Goal: Transaction & Acquisition: Purchase product/service

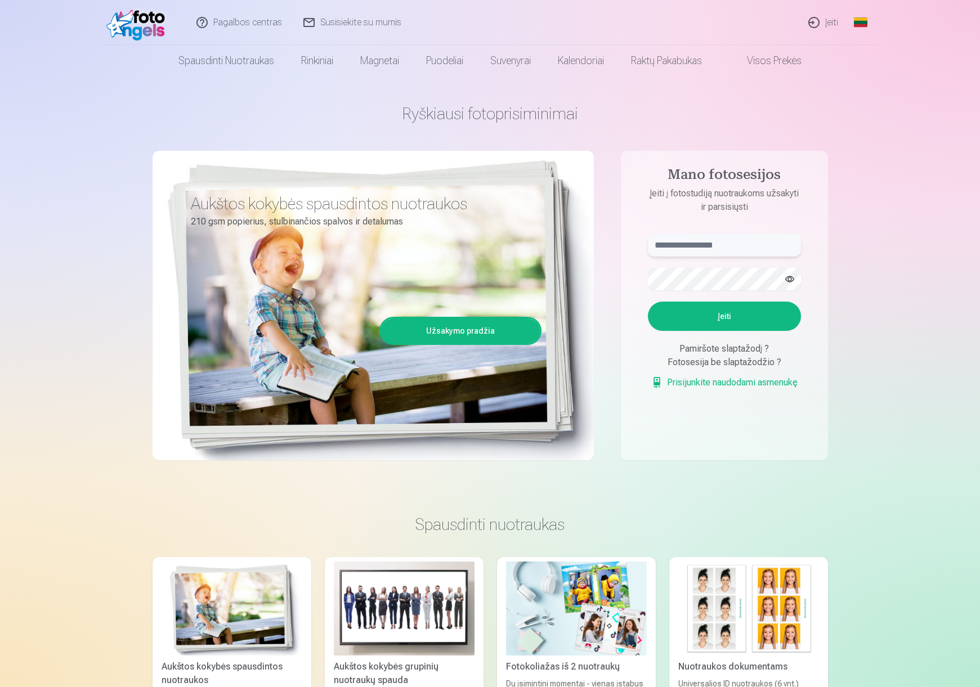
click at [688, 250] on input "text" at bounding box center [724, 245] width 153 height 23
type input "**********"
click at [793, 279] on button "button" at bounding box center [789, 278] width 21 height 21
click at [680, 317] on button "Įeiti" at bounding box center [724, 316] width 153 height 29
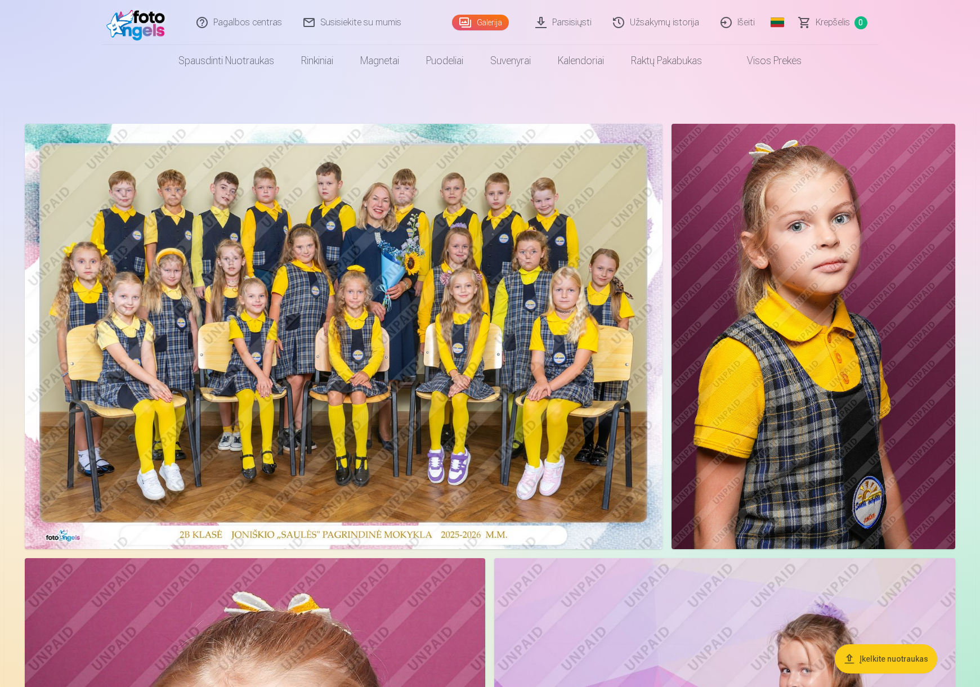
click at [315, 294] on img at bounding box center [344, 337] width 638 height 426
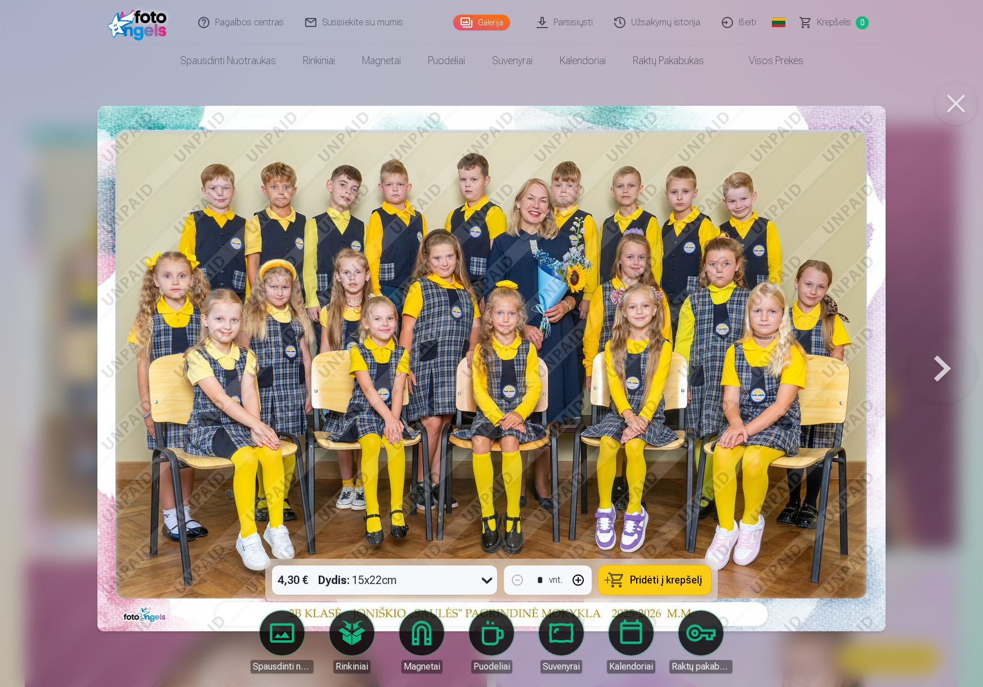
click at [487, 582] on icon at bounding box center [487, 581] width 11 height 6
click at [655, 581] on span "Pridėti į krepšelį" at bounding box center [666, 580] width 72 height 10
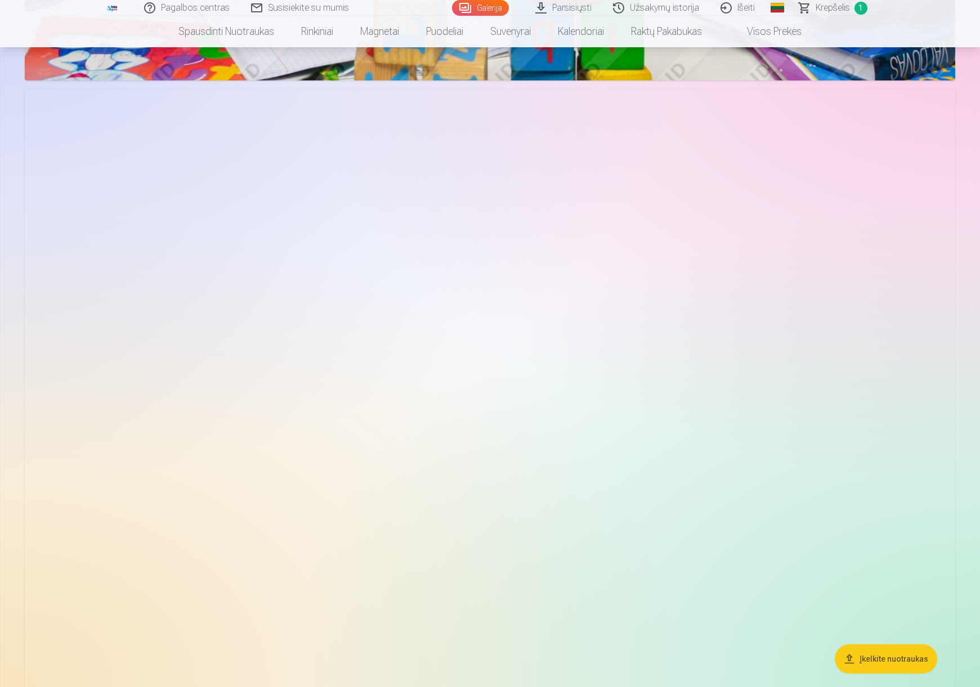
scroll to position [3490, 0]
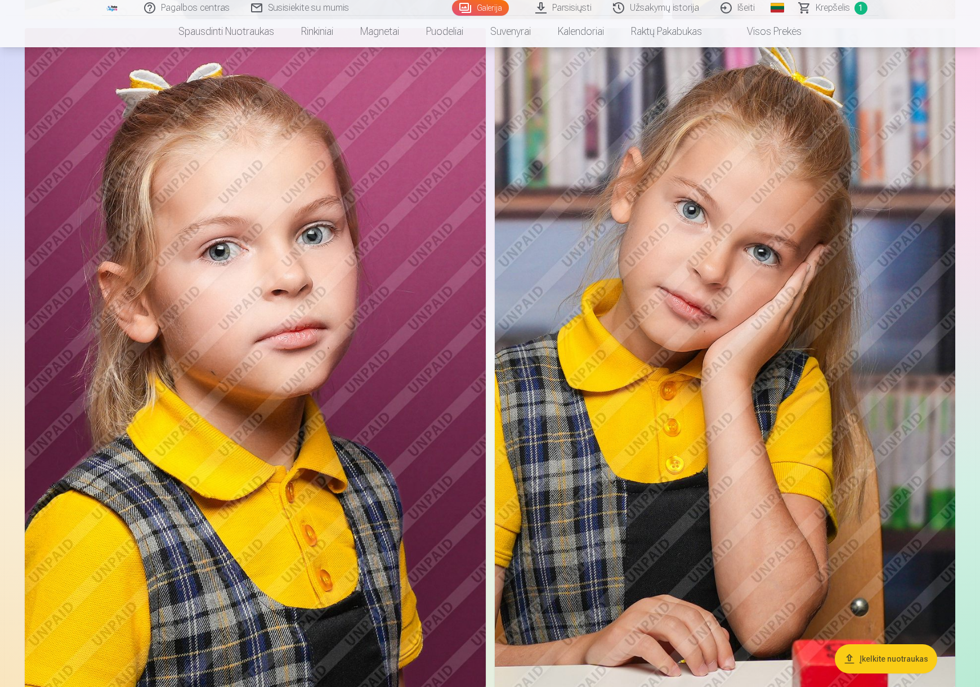
click at [733, 366] on img at bounding box center [725, 373] width 460 height 691
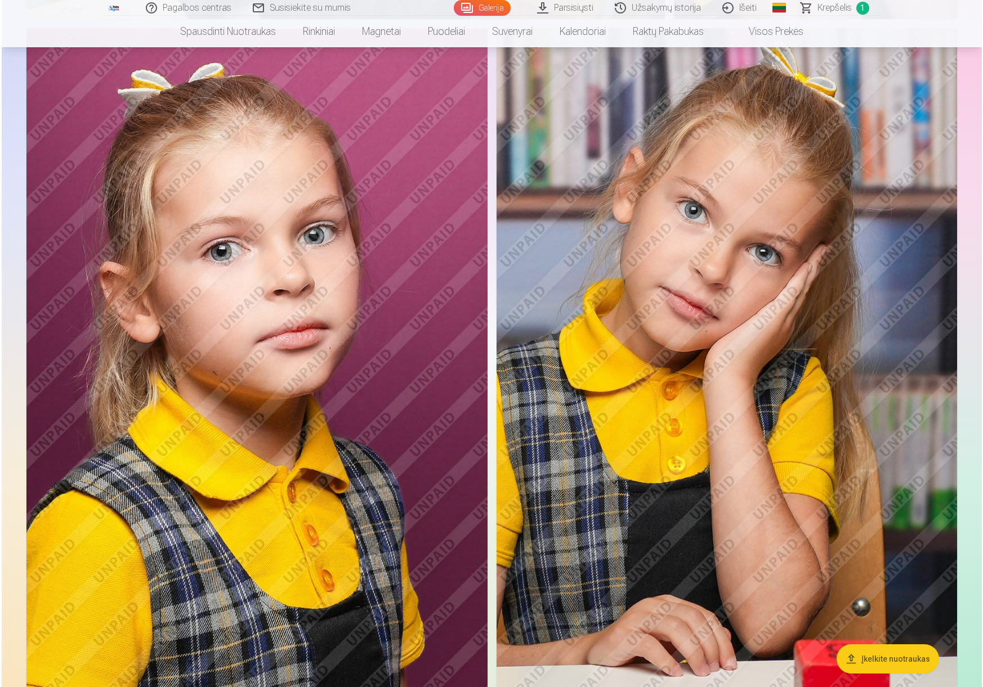
scroll to position [4627, 0]
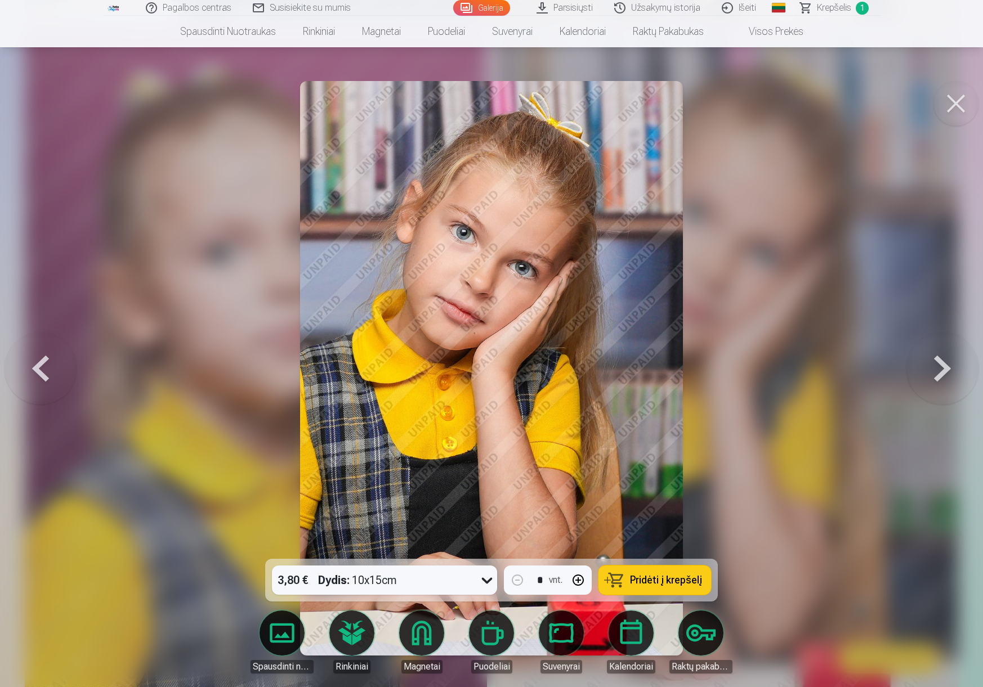
click at [637, 575] on span "Pridėti į krepšelį" at bounding box center [666, 580] width 72 height 10
click at [947, 375] on button at bounding box center [942, 368] width 72 height 359
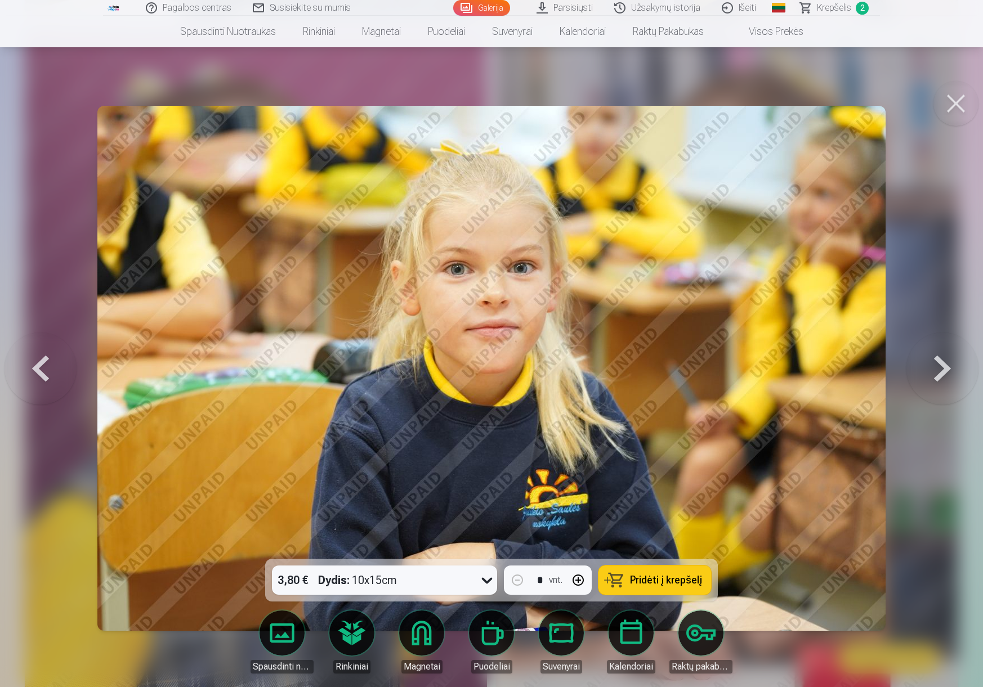
click at [947, 375] on button at bounding box center [942, 368] width 72 height 359
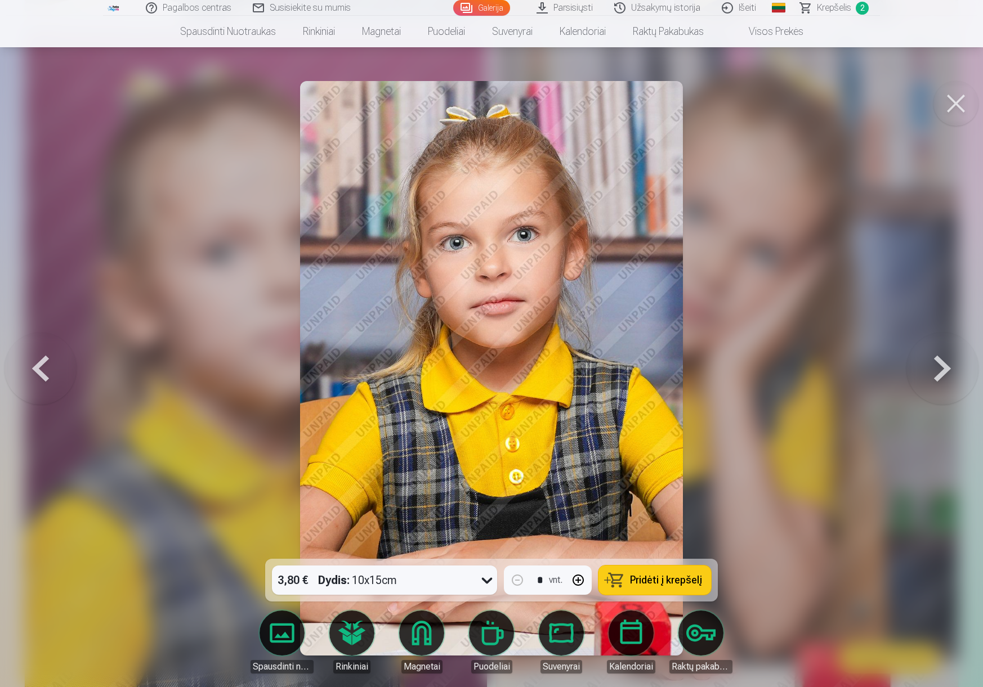
click at [947, 375] on button at bounding box center [942, 368] width 72 height 359
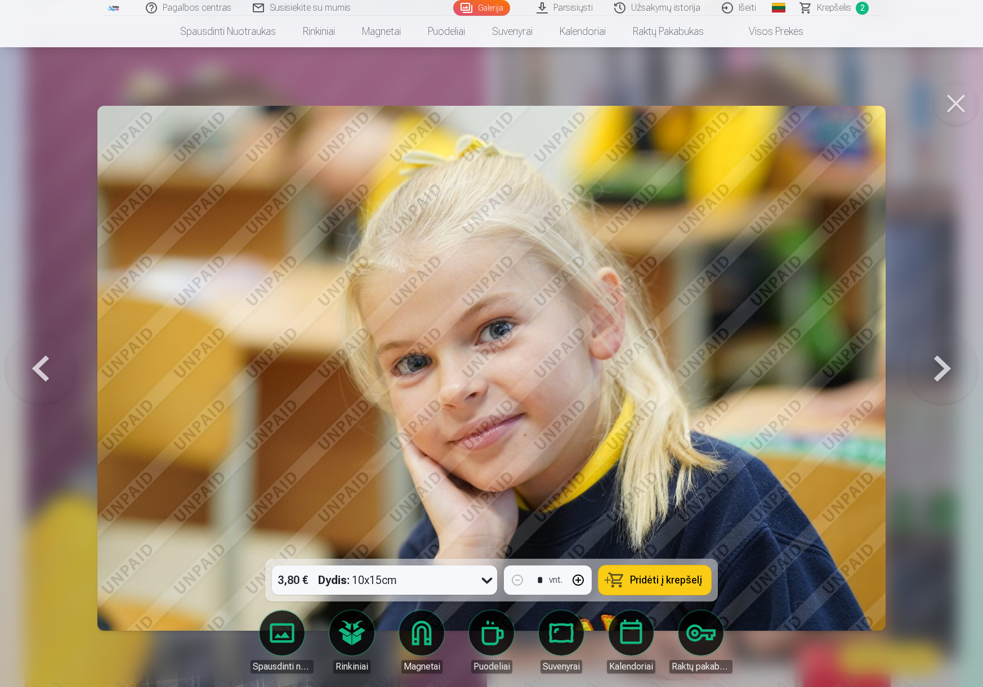
click at [947, 375] on button at bounding box center [942, 368] width 72 height 359
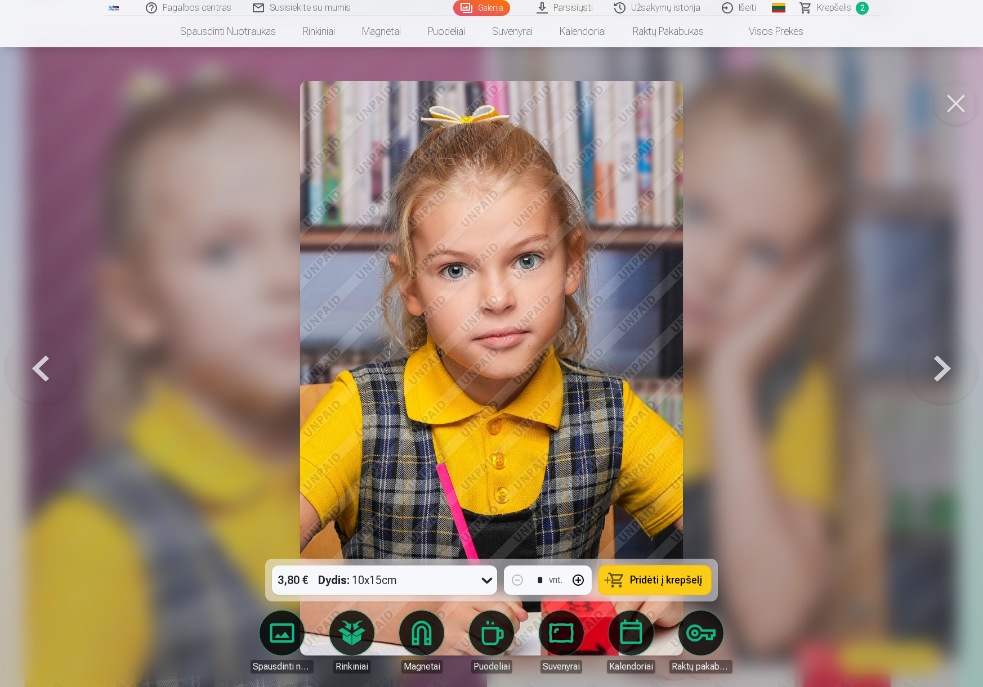
click at [932, 375] on button at bounding box center [942, 368] width 72 height 359
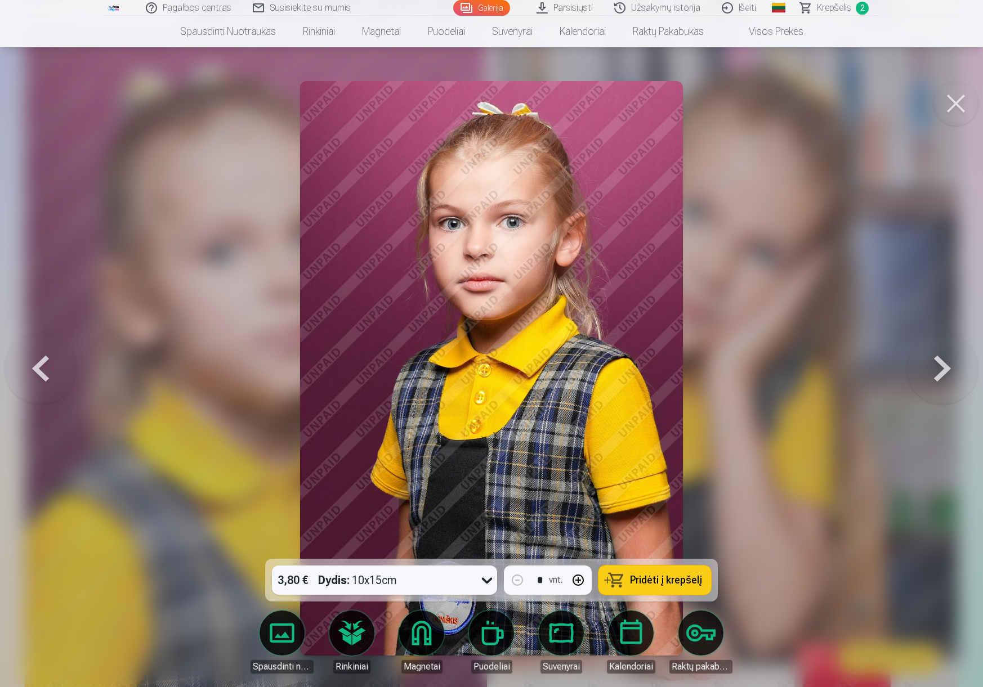
click at [932, 375] on button at bounding box center [942, 368] width 72 height 359
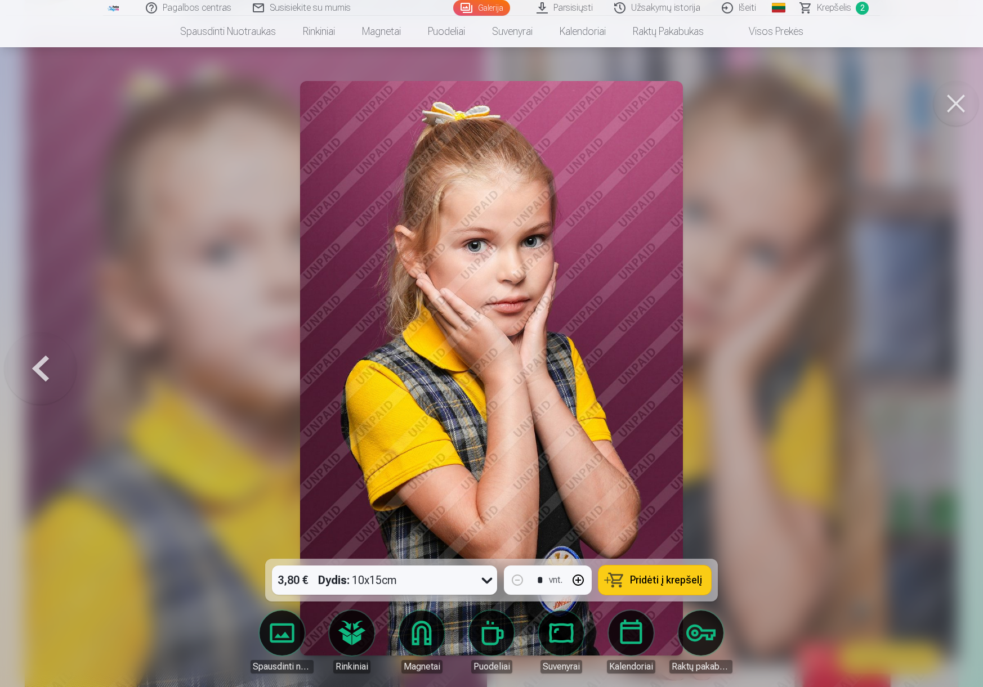
click at [932, 375] on div at bounding box center [491, 343] width 983 height 687
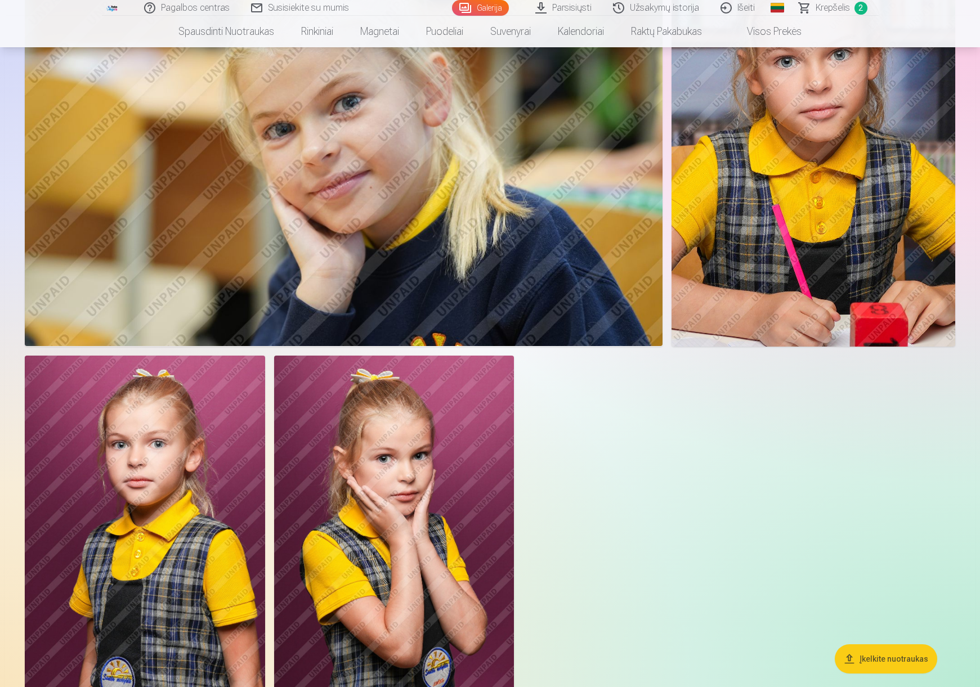
scroll to position [5853, 0]
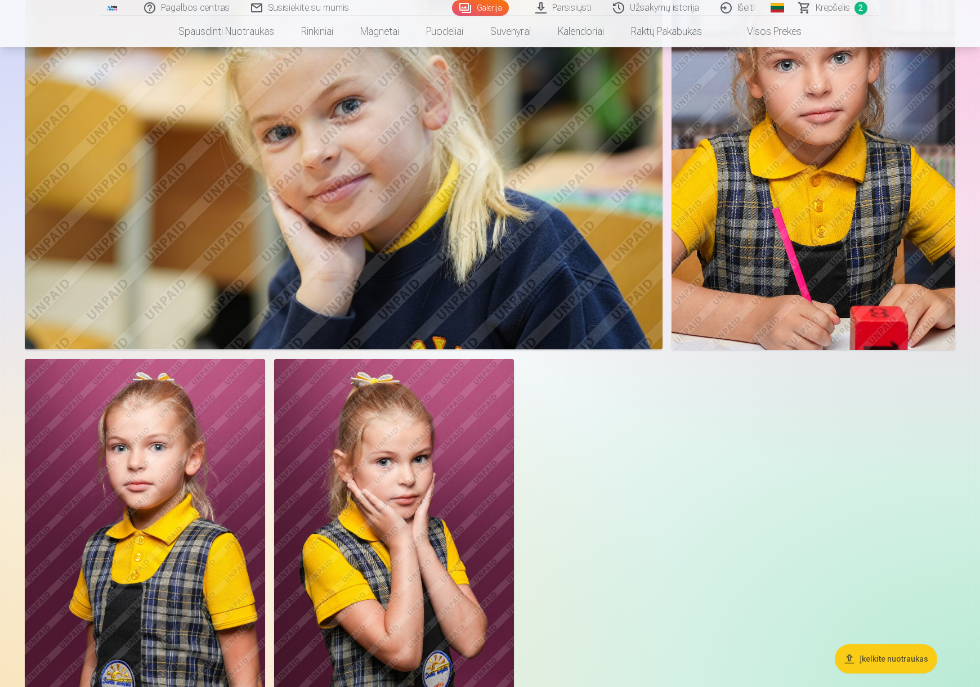
click at [858, 8] on span "2" at bounding box center [860, 8] width 13 height 13
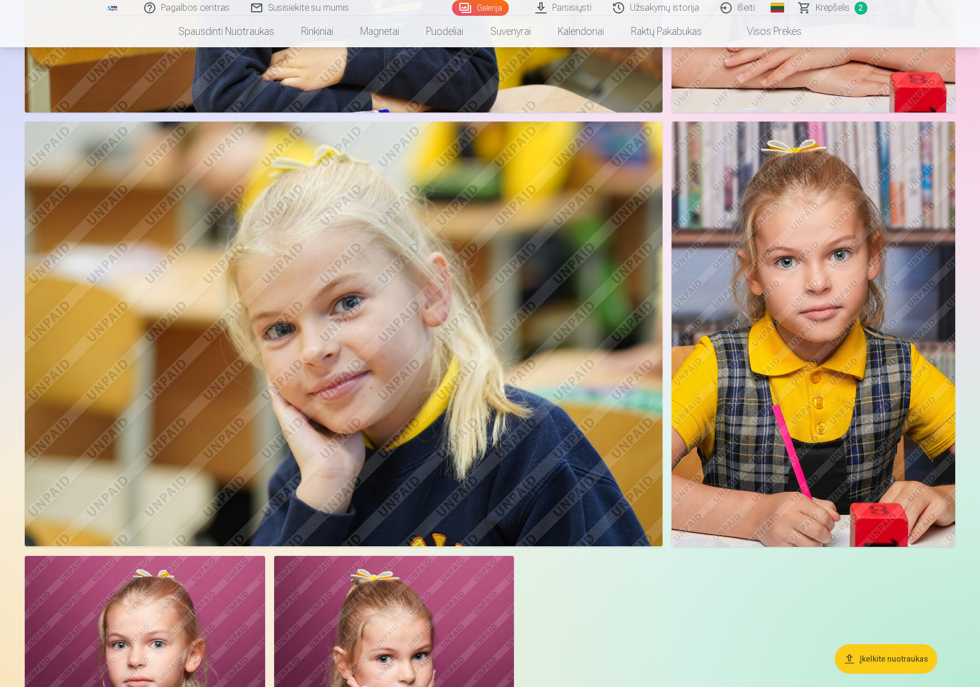
scroll to position [5717, 0]
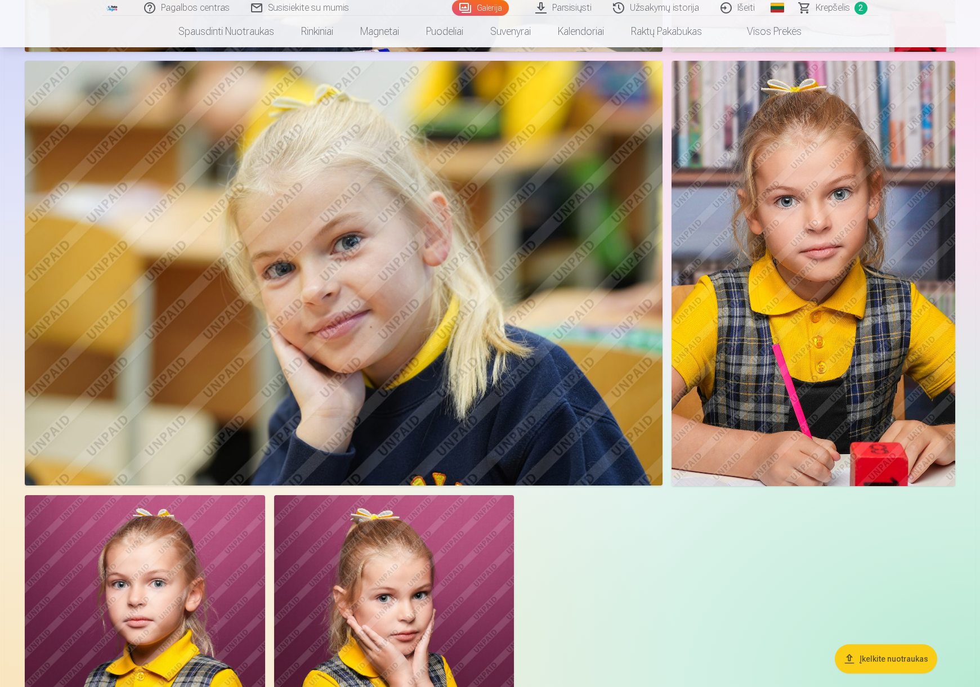
click at [812, 246] on img at bounding box center [813, 274] width 284 height 426
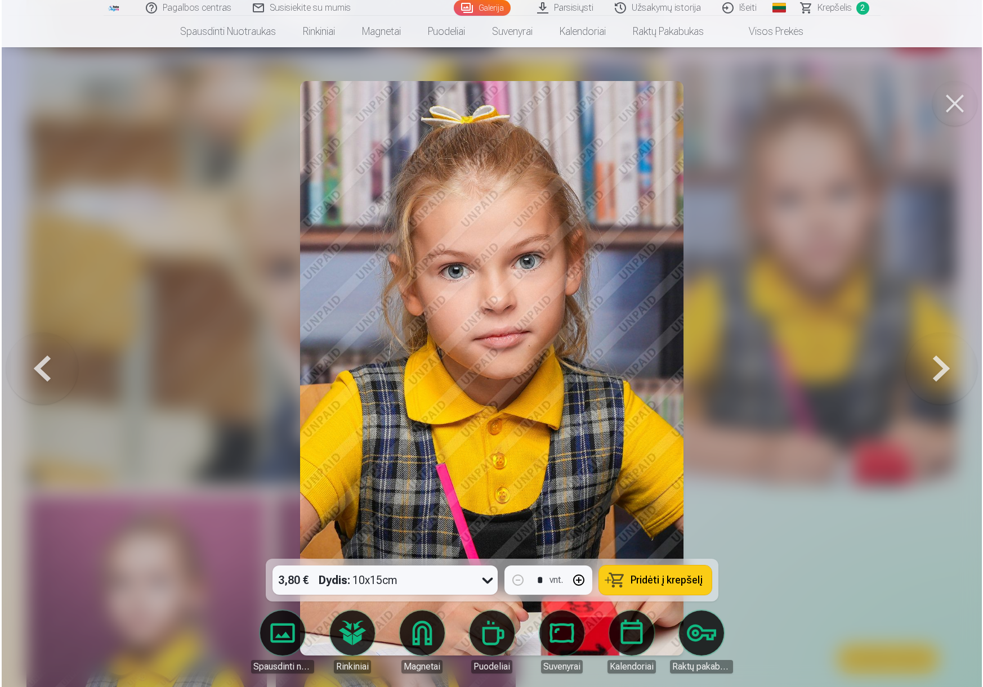
scroll to position [5733, 0]
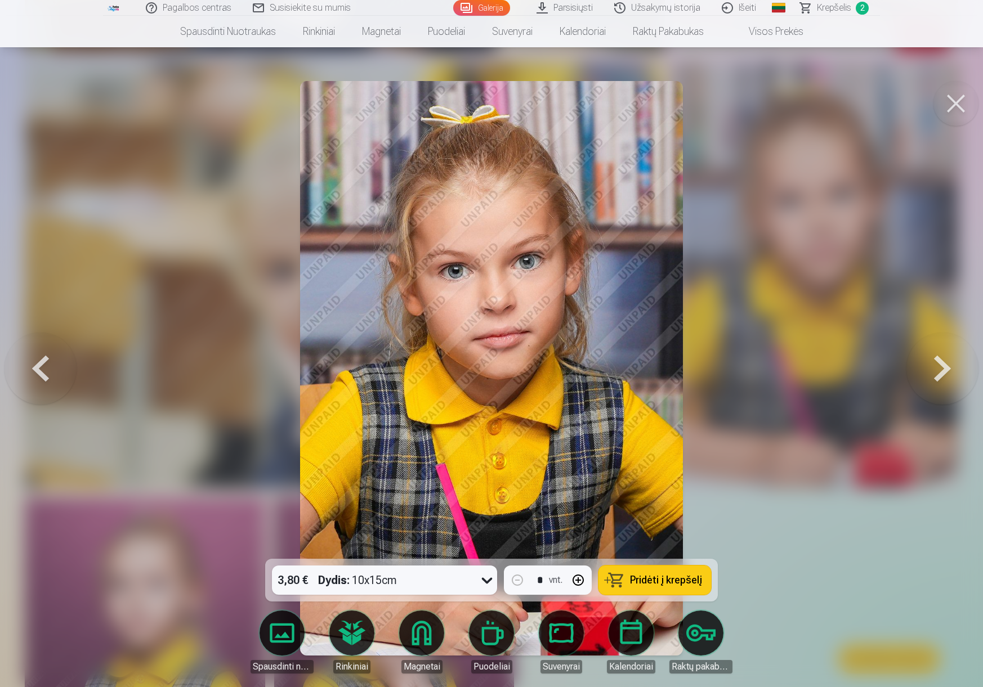
click at [641, 583] on span "Pridėti į krepšelį" at bounding box center [666, 580] width 72 height 10
click at [931, 371] on button at bounding box center [942, 368] width 72 height 359
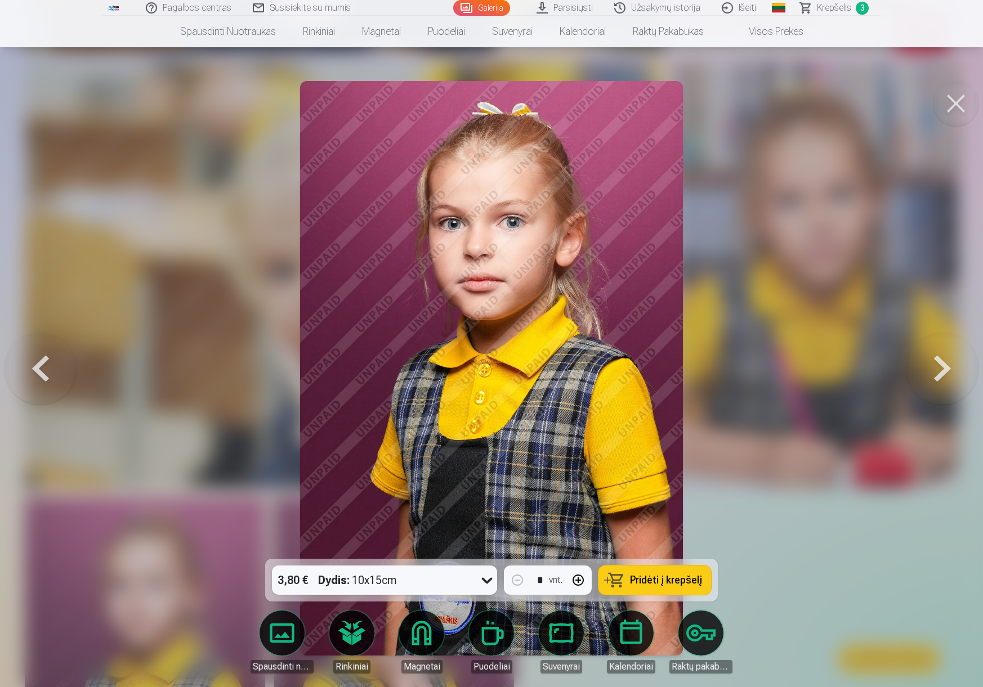
click at [931, 371] on button at bounding box center [942, 368] width 72 height 359
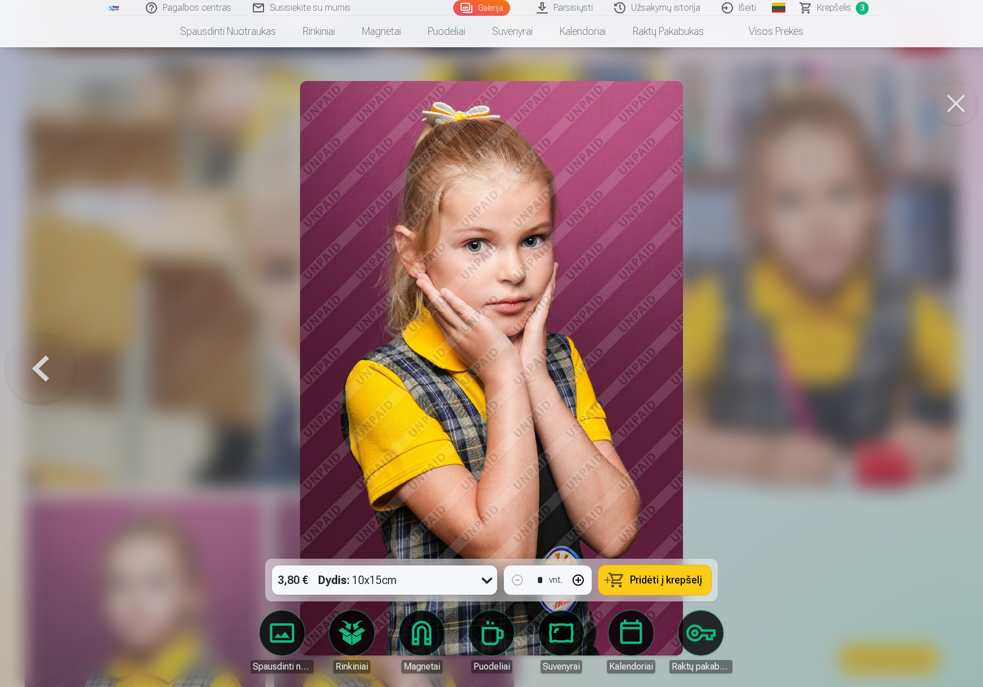
click at [931, 371] on div at bounding box center [491, 343] width 983 height 687
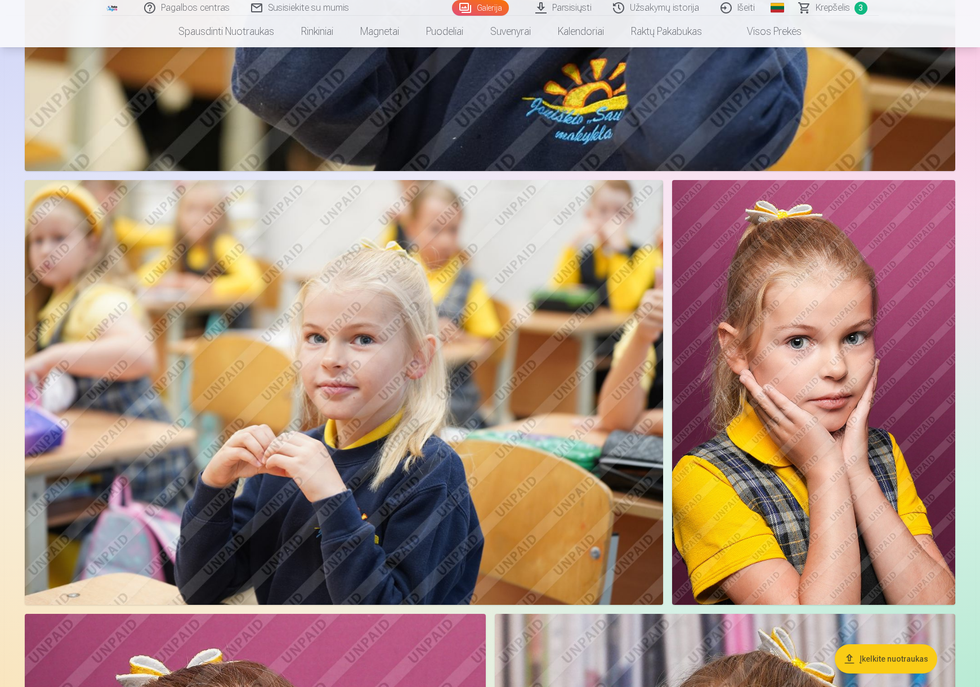
scroll to position [4029, 0]
click at [844, 9] on span "Krepšelis" at bounding box center [833, 8] width 34 height 14
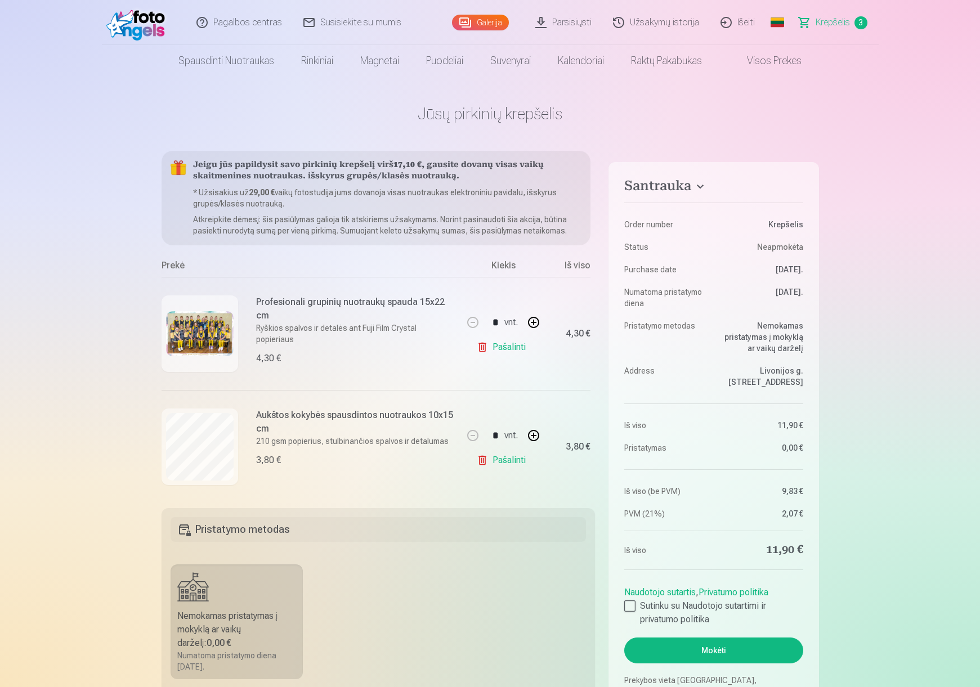
scroll to position [3747, 0]
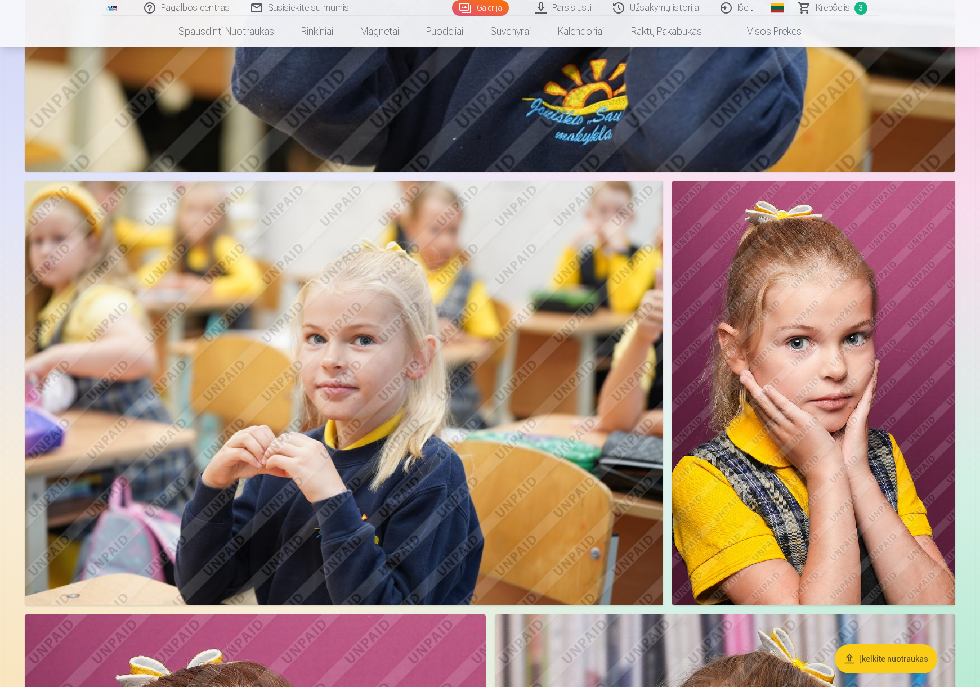
click at [821, 325] on img at bounding box center [813, 393] width 283 height 425
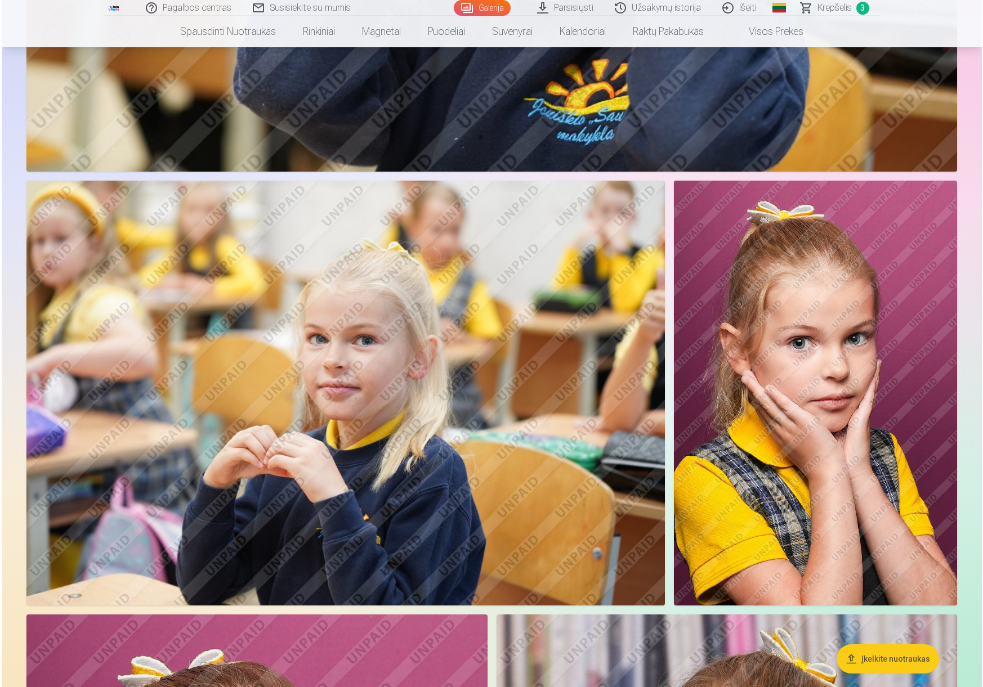
scroll to position [4039, 0]
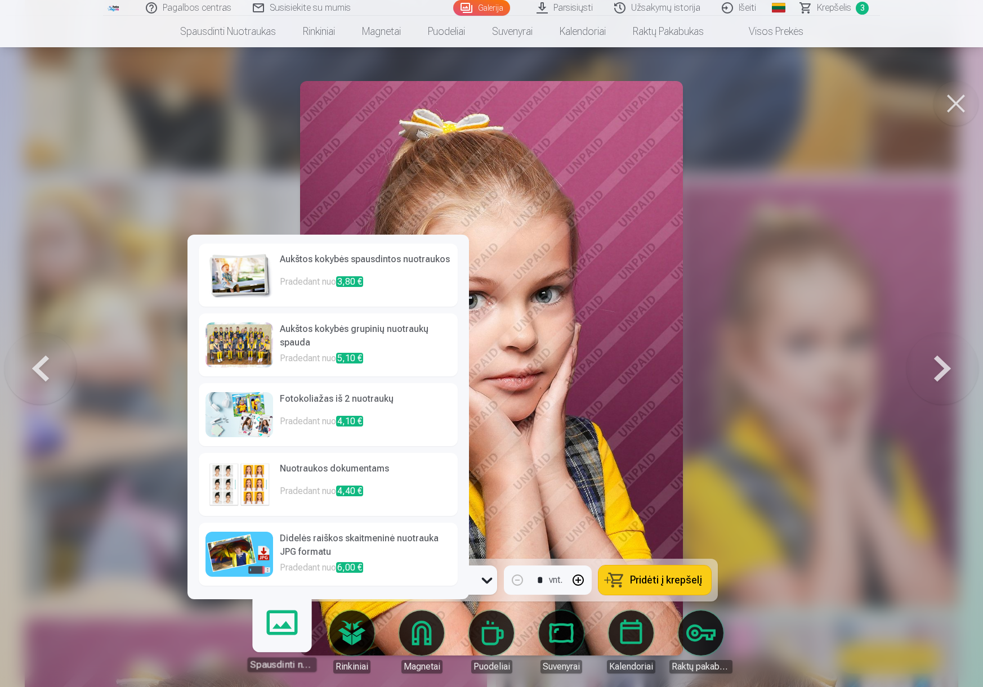
click at [302, 398] on h6 "Fotokoliažas iš 2 nuotraukų" at bounding box center [365, 403] width 171 height 23
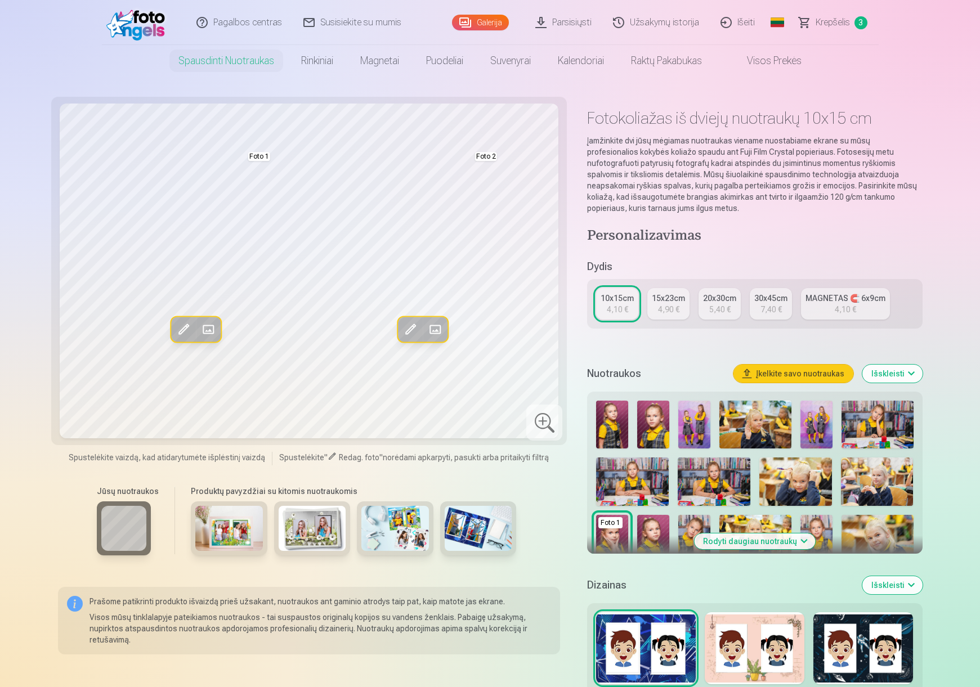
click at [412, 329] on span at bounding box center [410, 329] width 18 height 18
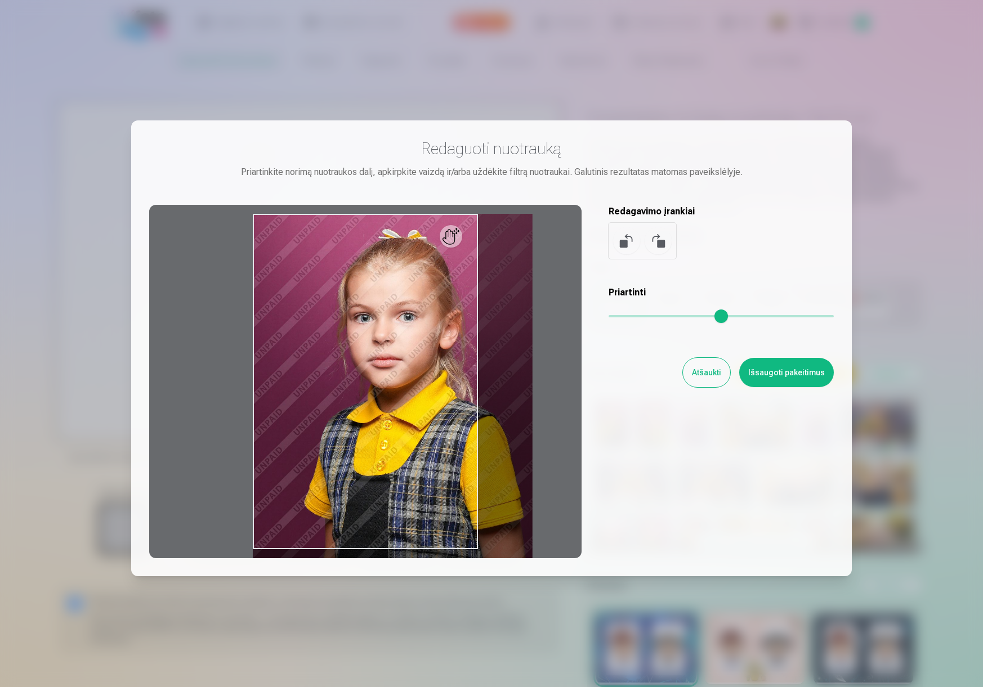
drag, startPoint x: 613, startPoint y: 312, endPoint x: 639, endPoint y: 312, distance: 25.3
click at [639, 315] on input "range" at bounding box center [720, 316] width 225 height 2
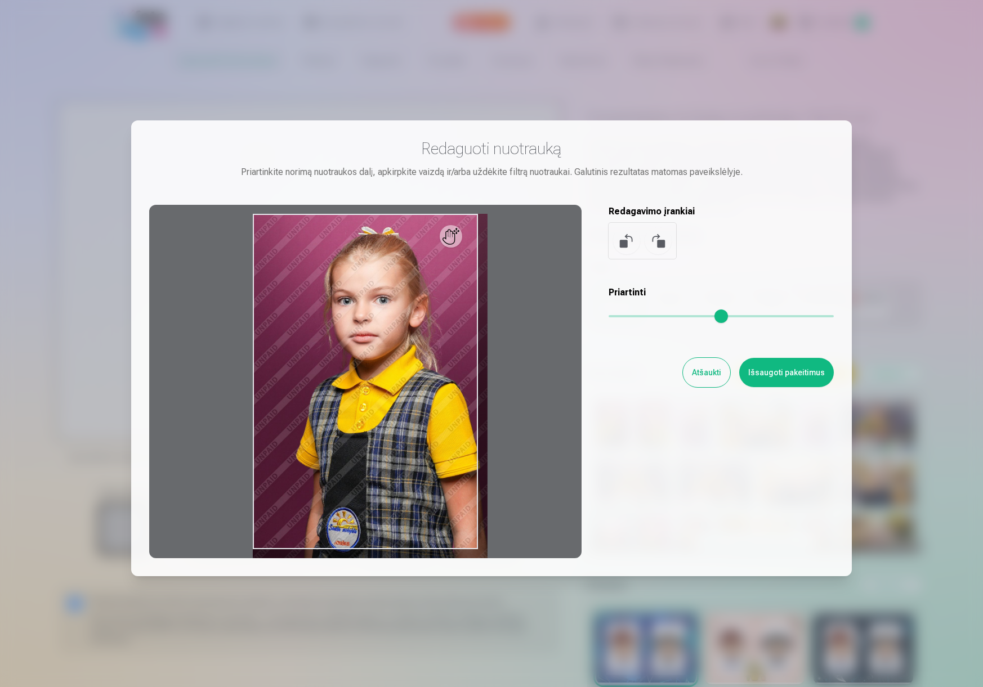
drag, startPoint x: 642, startPoint y: 317, endPoint x: 618, endPoint y: 321, distance: 24.1
click at [618, 317] on input "range" at bounding box center [720, 316] width 225 height 2
type input "****"
click at [767, 371] on button "Išsaugoti pakeitimus" at bounding box center [786, 372] width 95 height 29
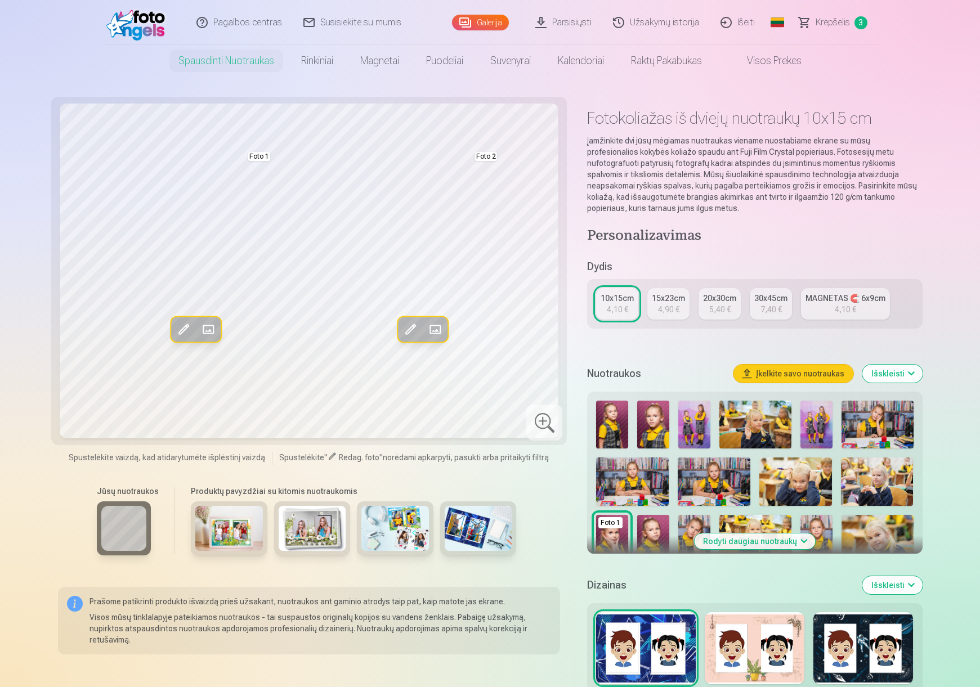
click at [437, 328] on span at bounding box center [435, 329] width 18 height 18
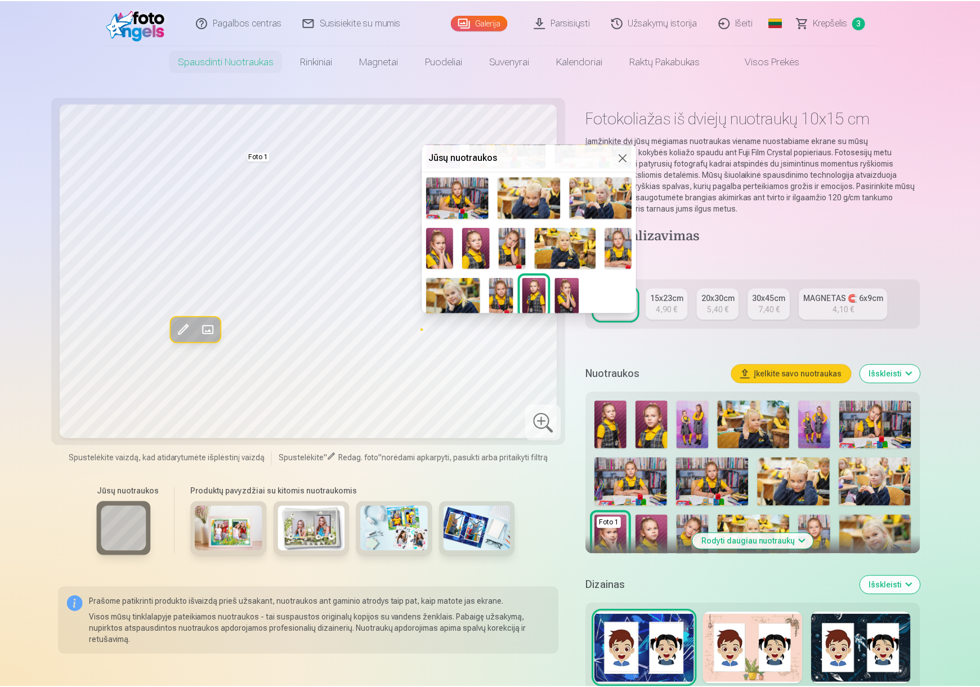
scroll to position [56, 0]
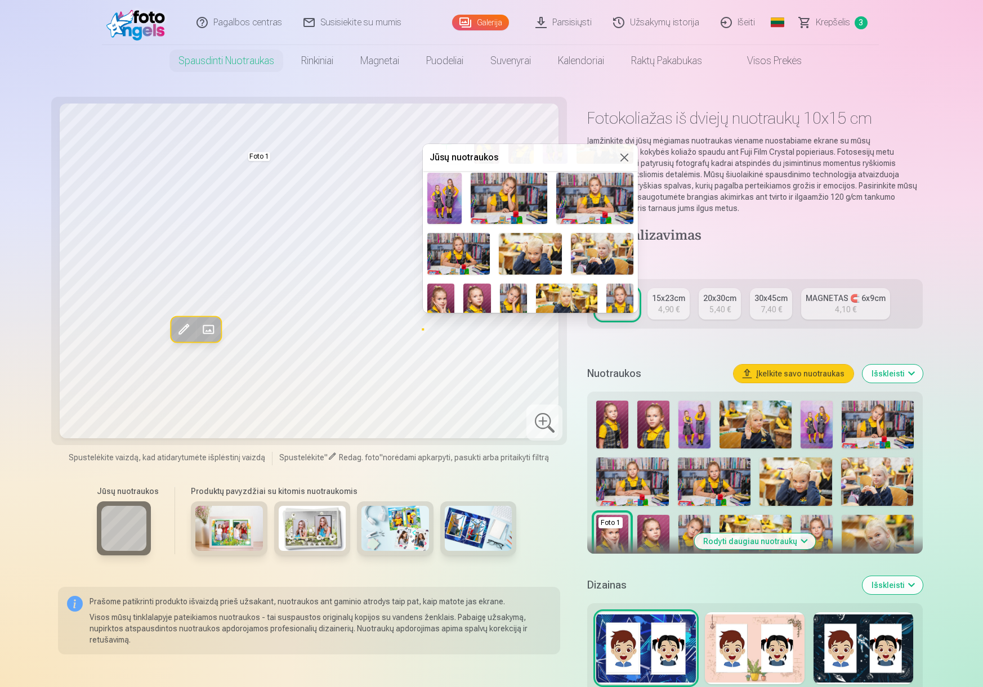
click at [451, 252] on img at bounding box center [458, 254] width 62 height 42
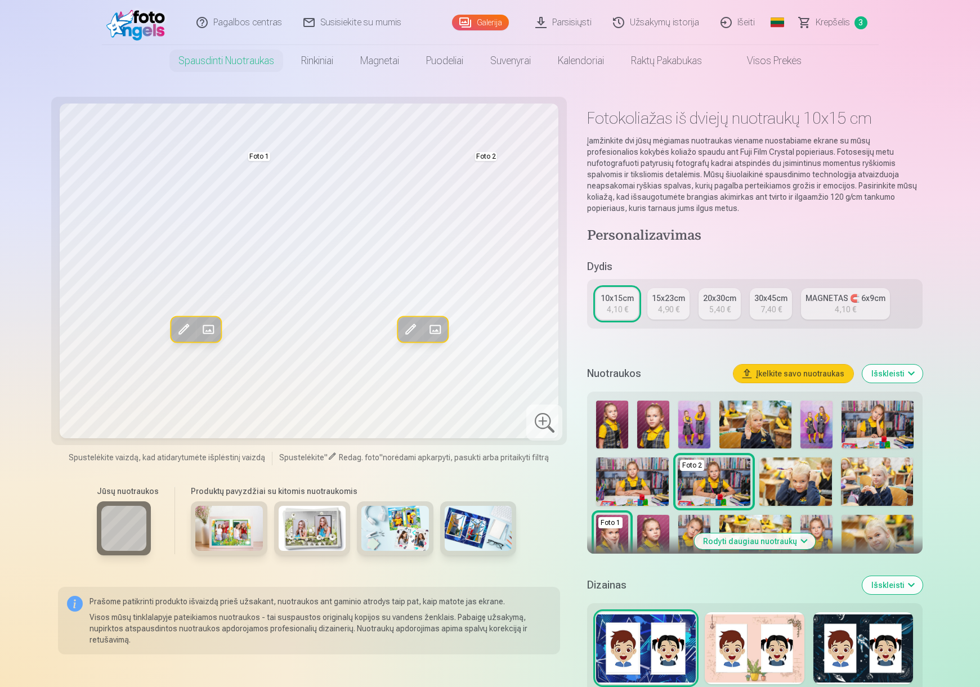
click at [613, 306] on div "4,10 €" at bounding box center [617, 309] width 21 height 11
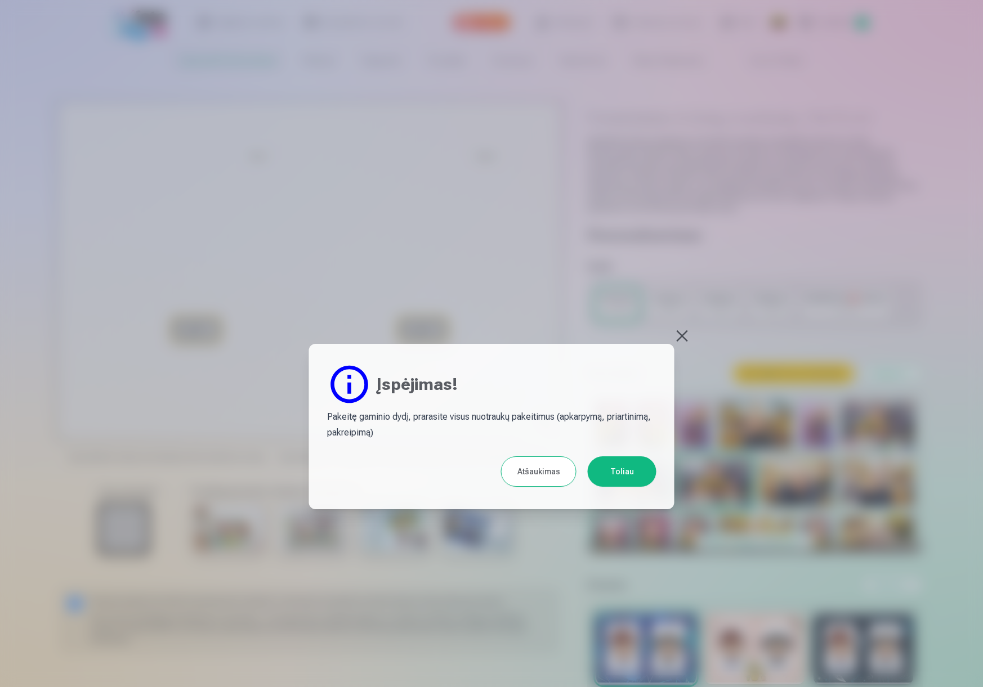
click at [628, 473] on button "Toliau" at bounding box center [622, 471] width 69 height 30
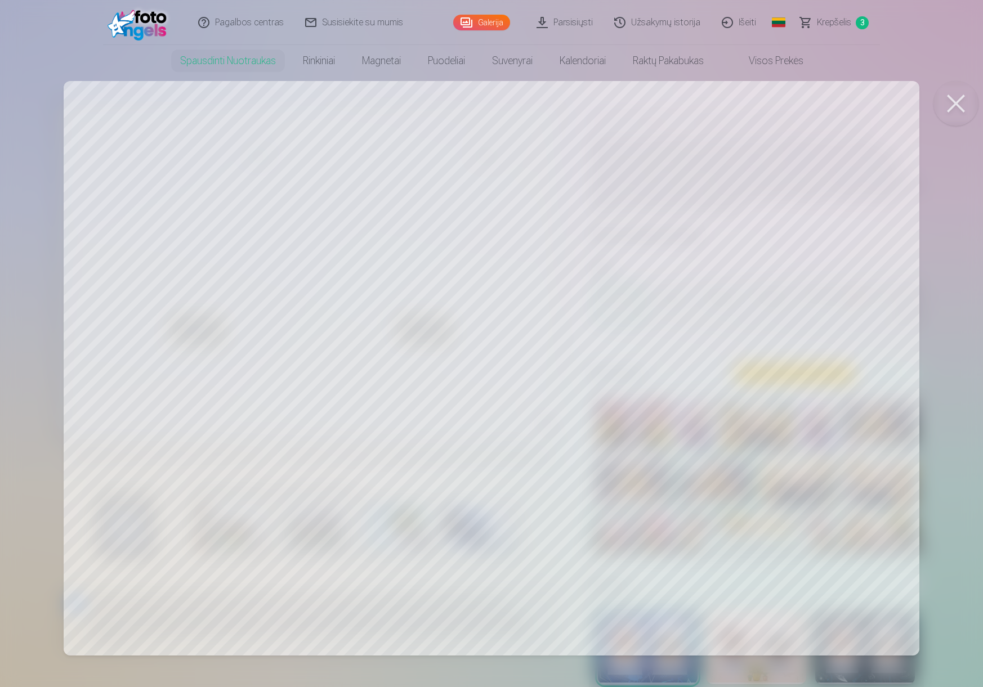
click at [719, 230] on div at bounding box center [491, 343] width 983 height 687
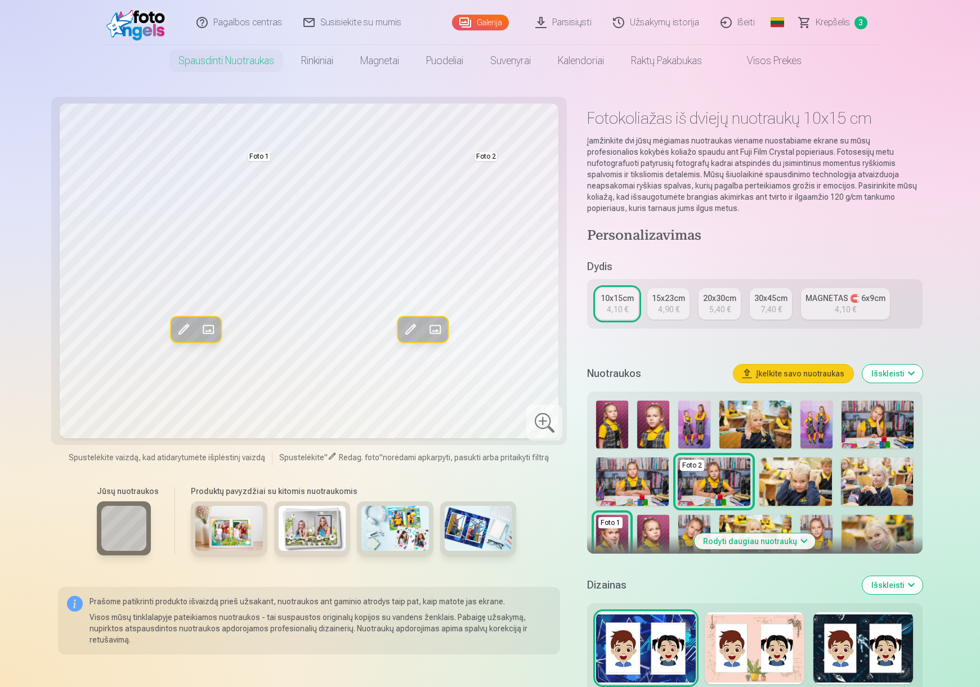
click at [213, 533] on img at bounding box center [229, 528] width 68 height 45
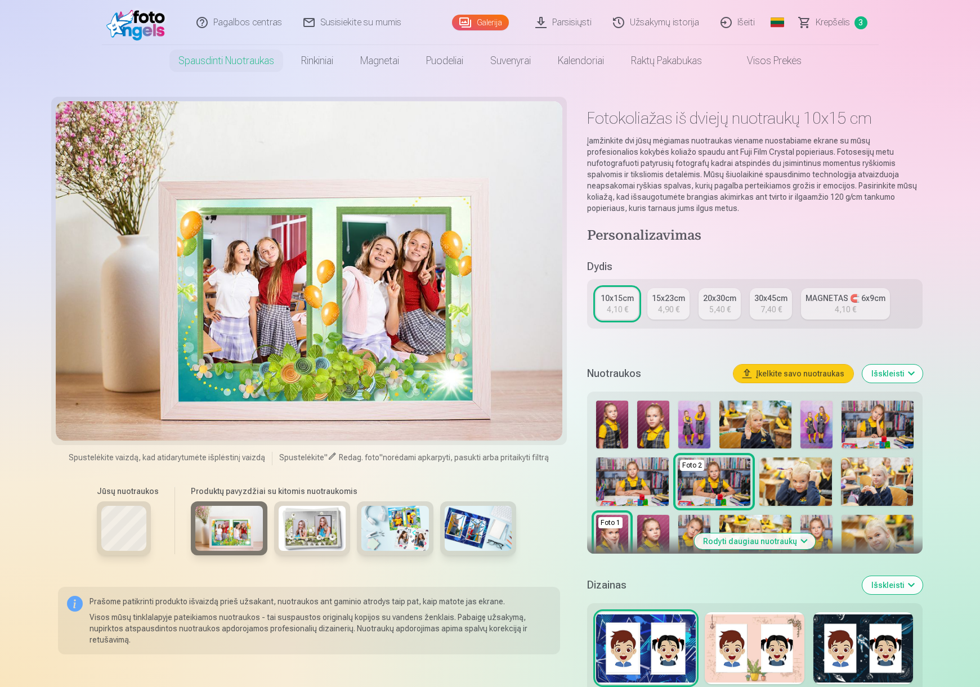
click at [313, 535] on img at bounding box center [313, 528] width 68 height 45
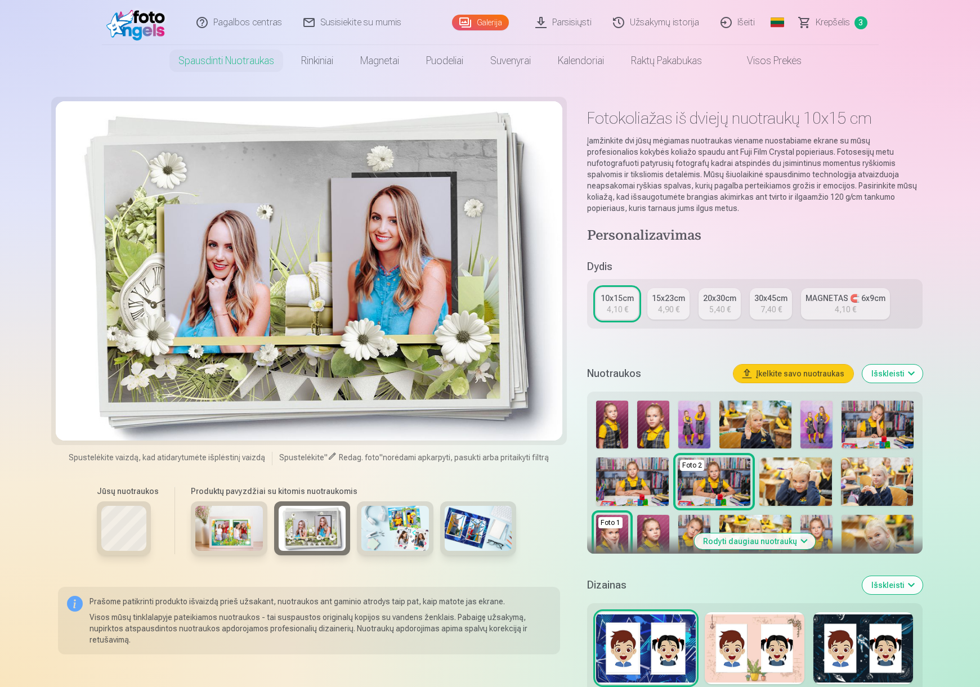
click at [392, 522] on img at bounding box center [395, 528] width 68 height 45
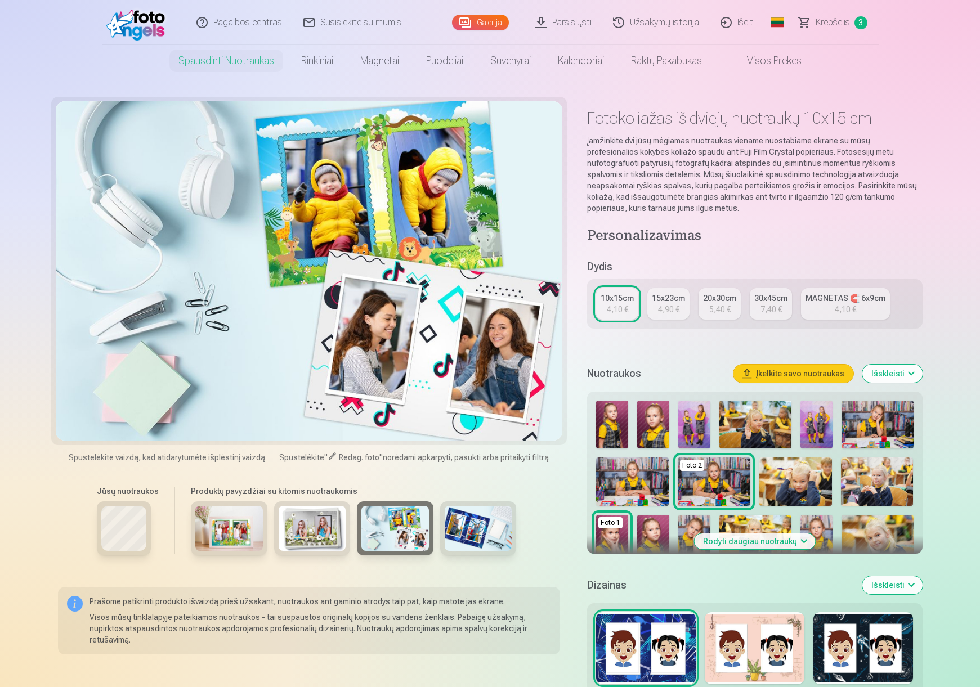
click at [459, 524] on img at bounding box center [479, 528] width 68 height 45
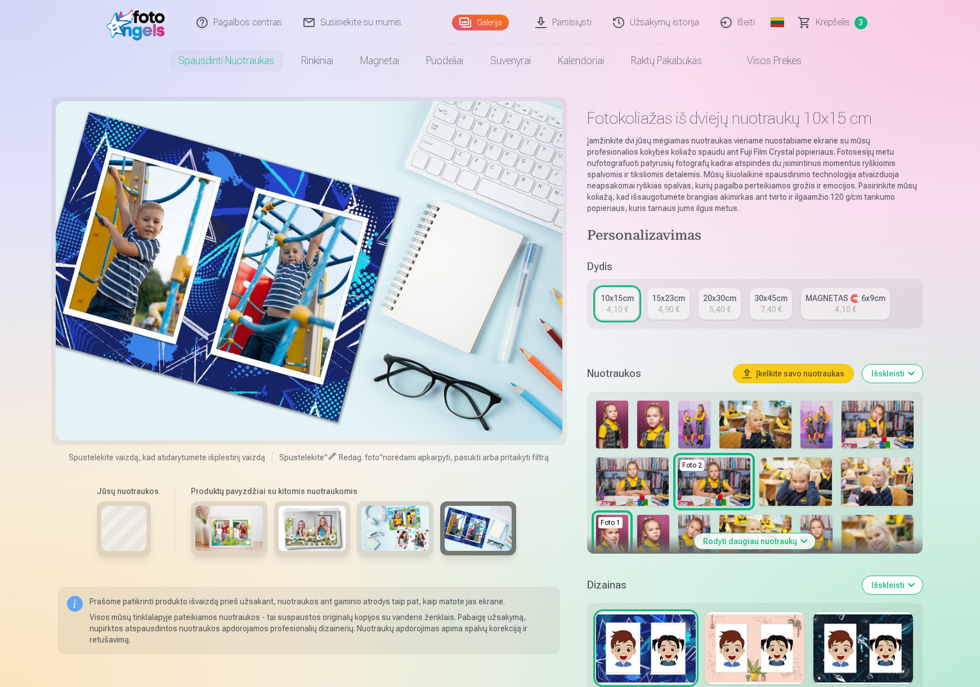
click at [400, 516] on img at bounding box center [395, 528] width 68 height 45
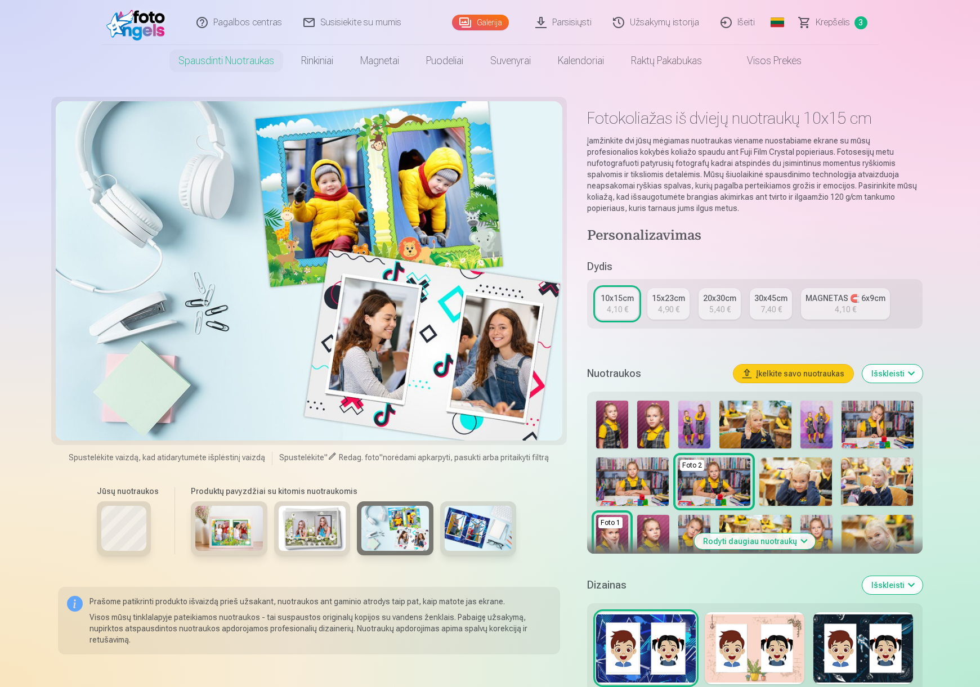
click at [313, 532] on img at bounding box center [313, 528] width 68 height 45
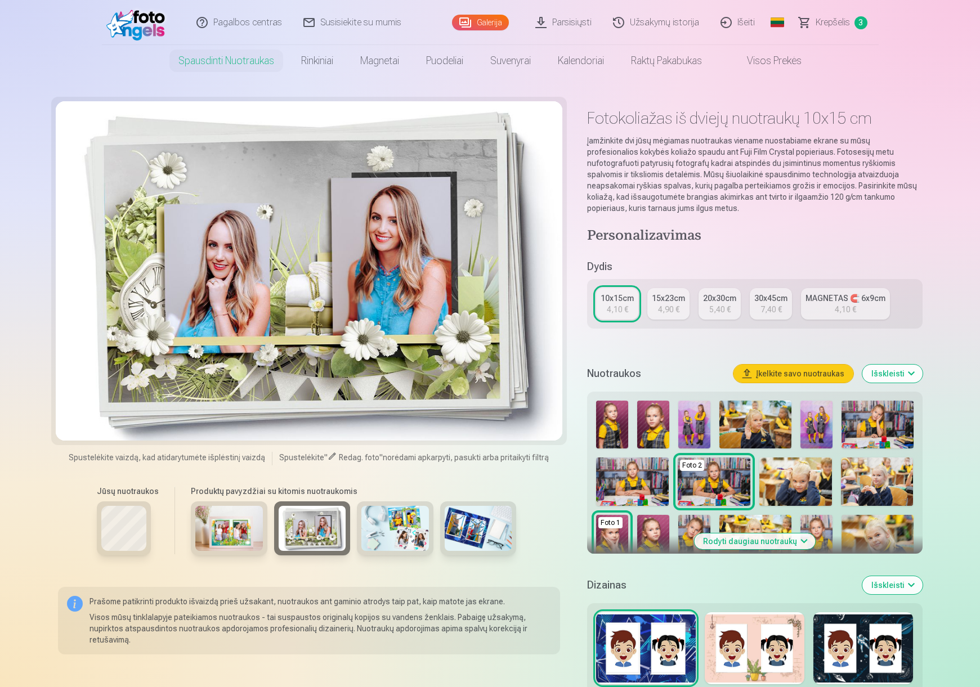
click at [220, 530] on img at bounding box center [229, 528] width 68 height 45
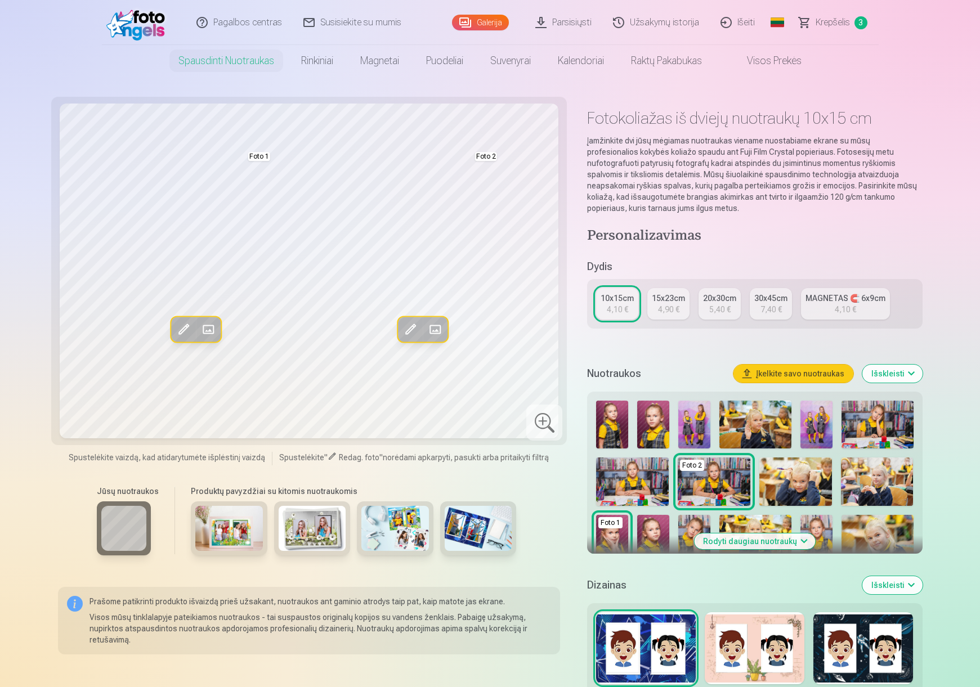
click at [879, 378] on button "Išskleisti" at bounding box center [892, 374] width 60 height 18
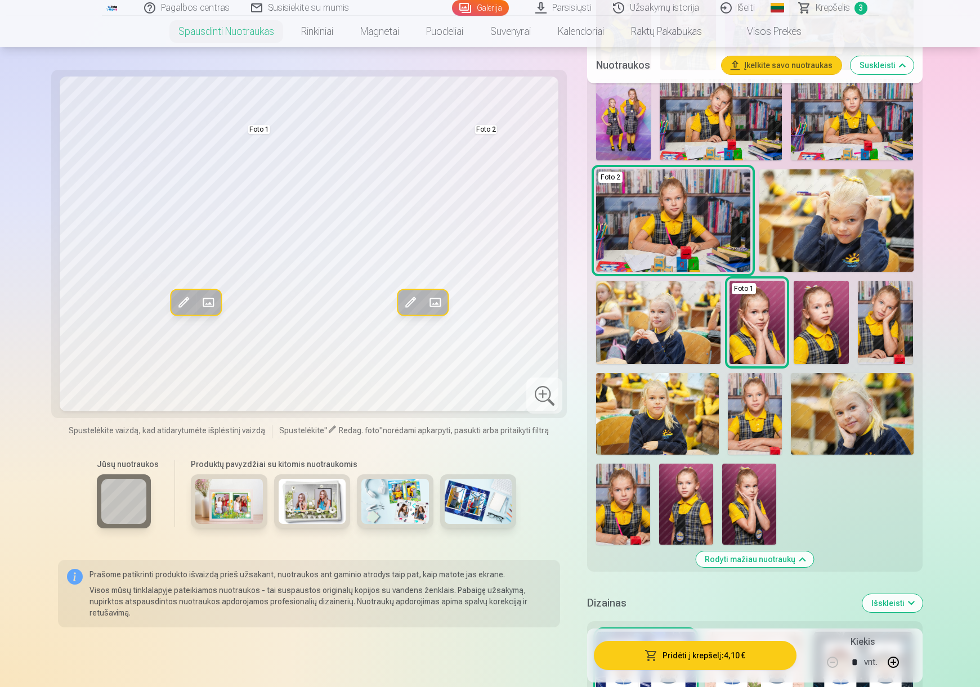
scroll to position [450, 0]
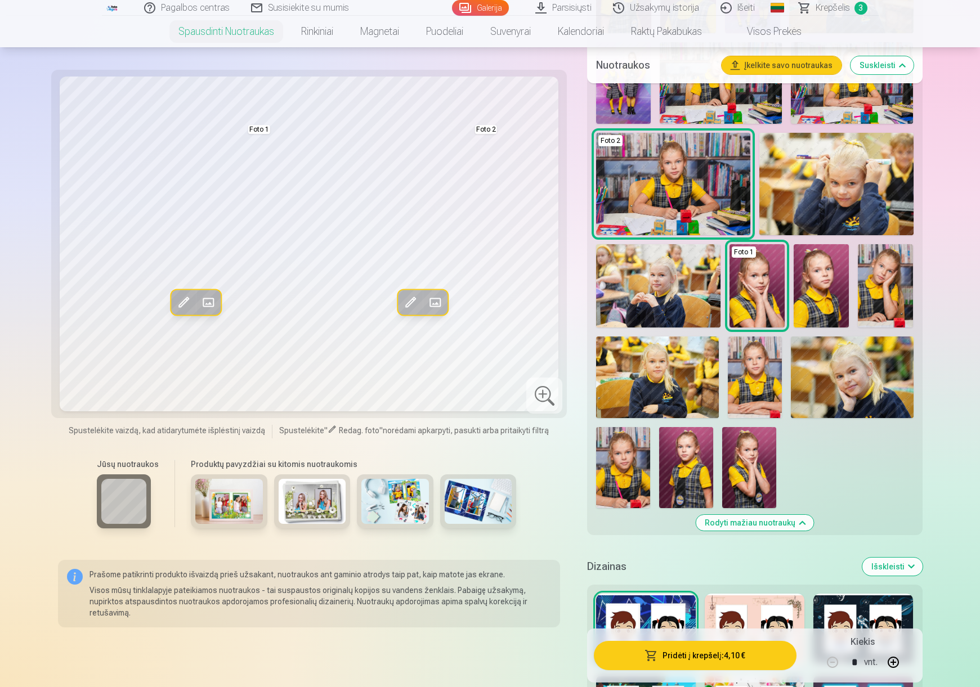
click at [894, 665] on button "button" at bounding box center [893, 662] width 27 height 27
click at [828, 662] on button "button" at bounding box center [832, 662] width 27 height 27
type input "*"
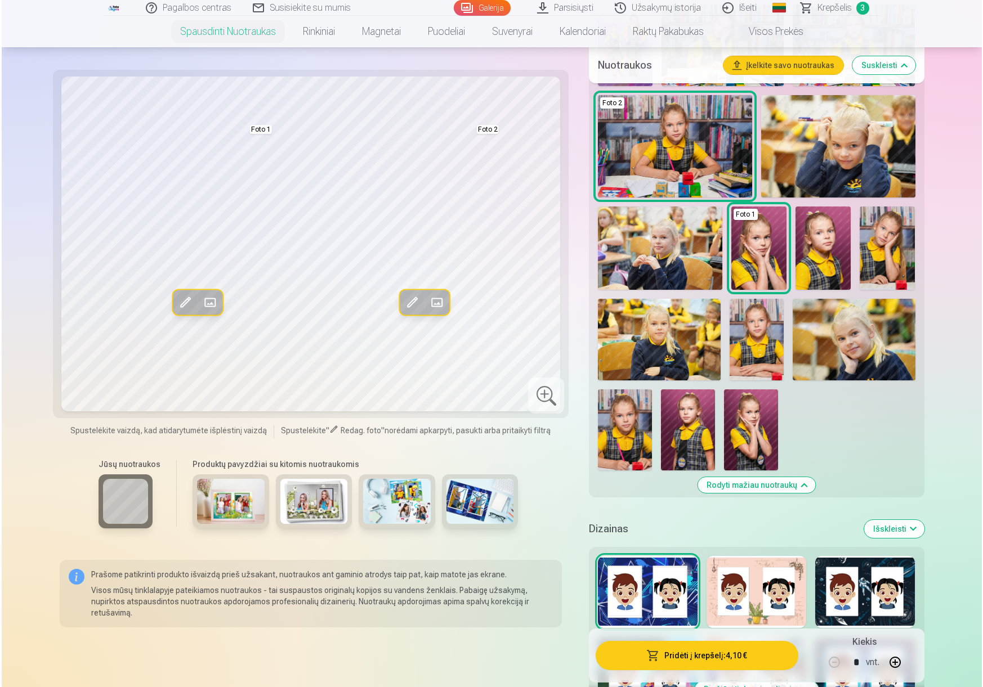
scroll to position [507, 0]
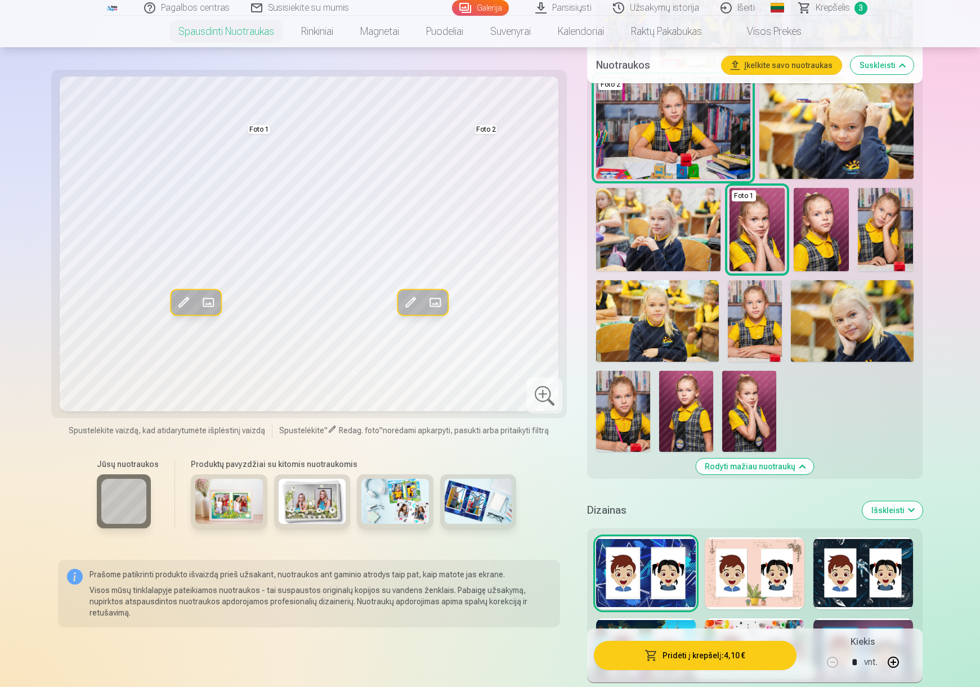
click at [692, 651] on button "Pridėti į krepšelį : 4,10 €" at bounding box center [695, 655] width 202 height 29
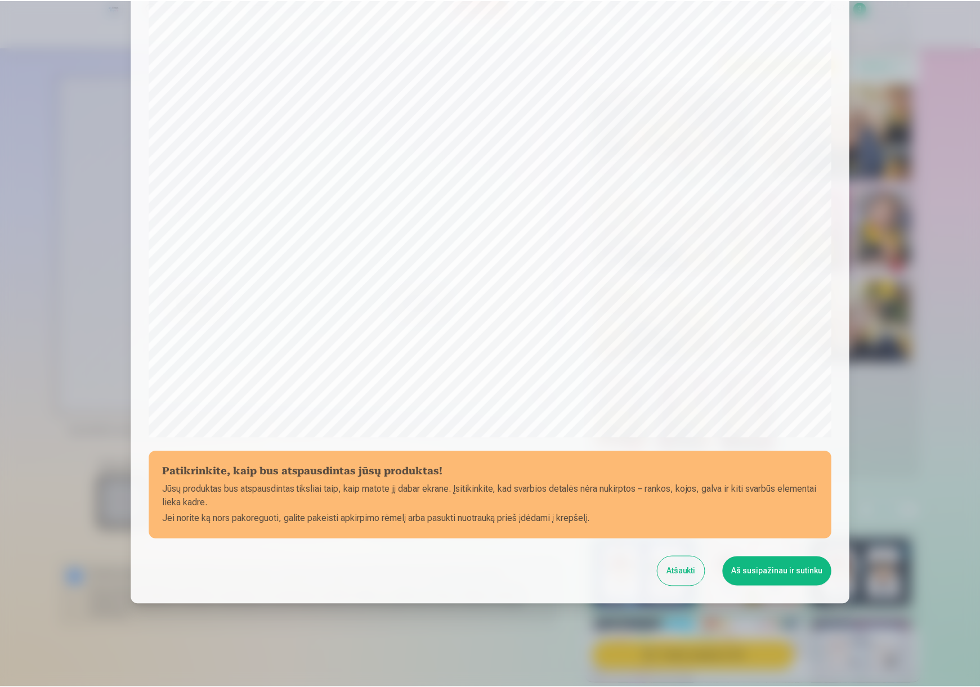
scroll to position [123, 0]
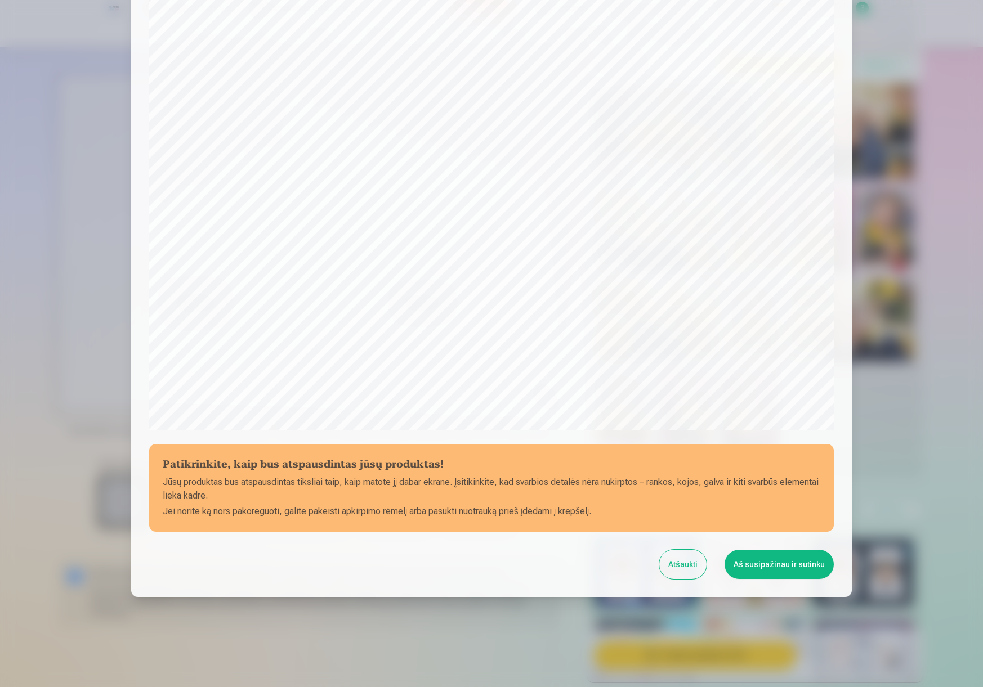
click at [786, 567] on button "Aš susipažinau ir sutinku" at bounding box center [778, 564] width 109 height 29
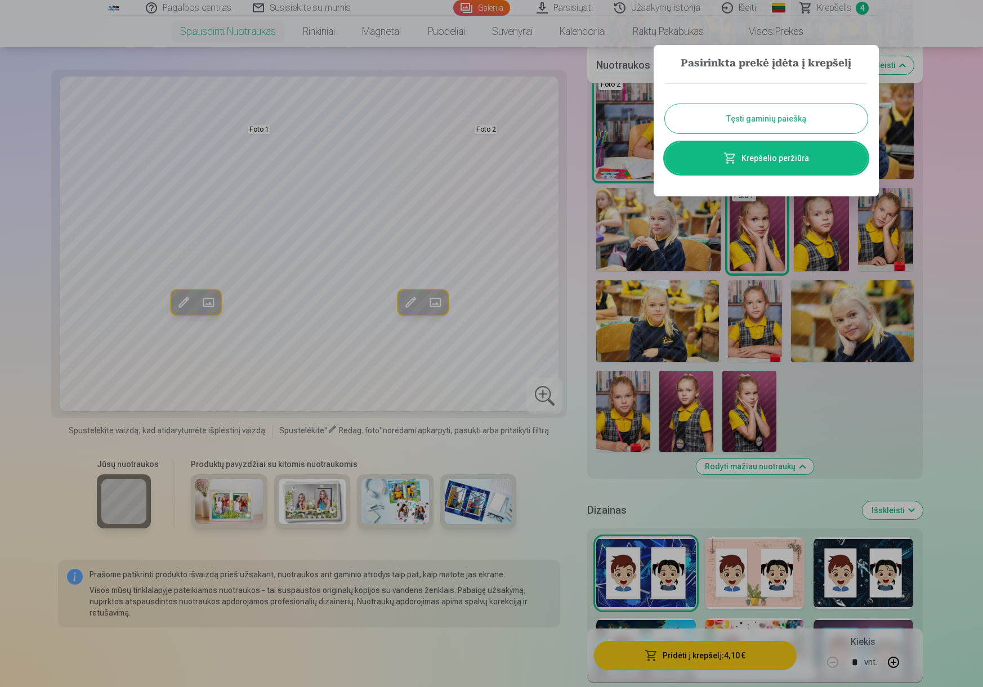
click at [775, 111] on button "Tęsti gaminių paiešką" at bounding box center [766, 118] width 203 height 29
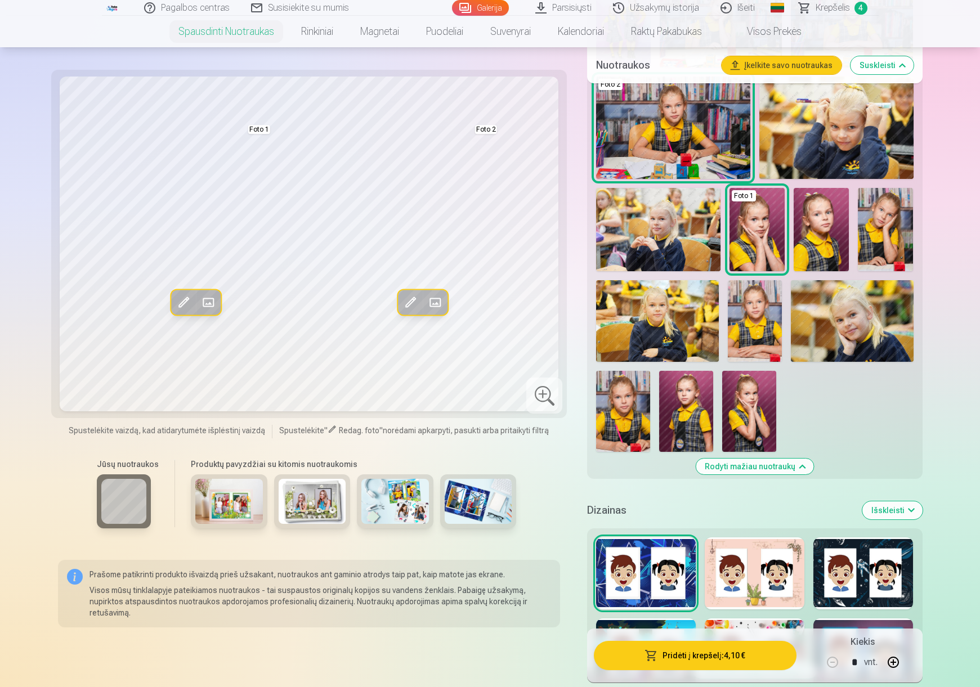
click at [832, 6] on span "Krepšelis" at bounding box center [833, 8] width 34 height 14
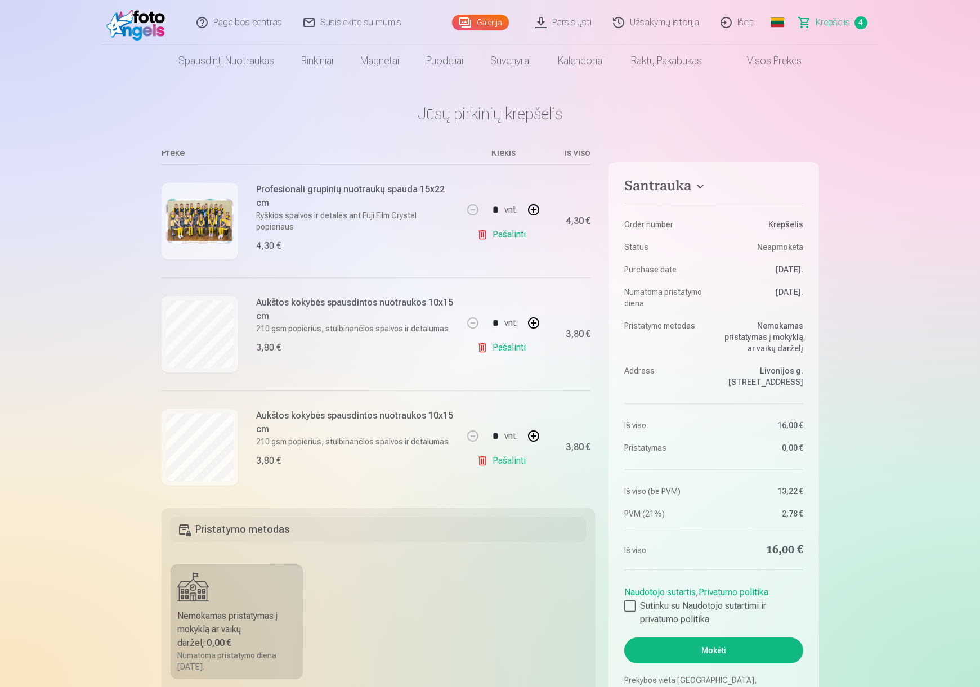
scroll to position [69, 0]
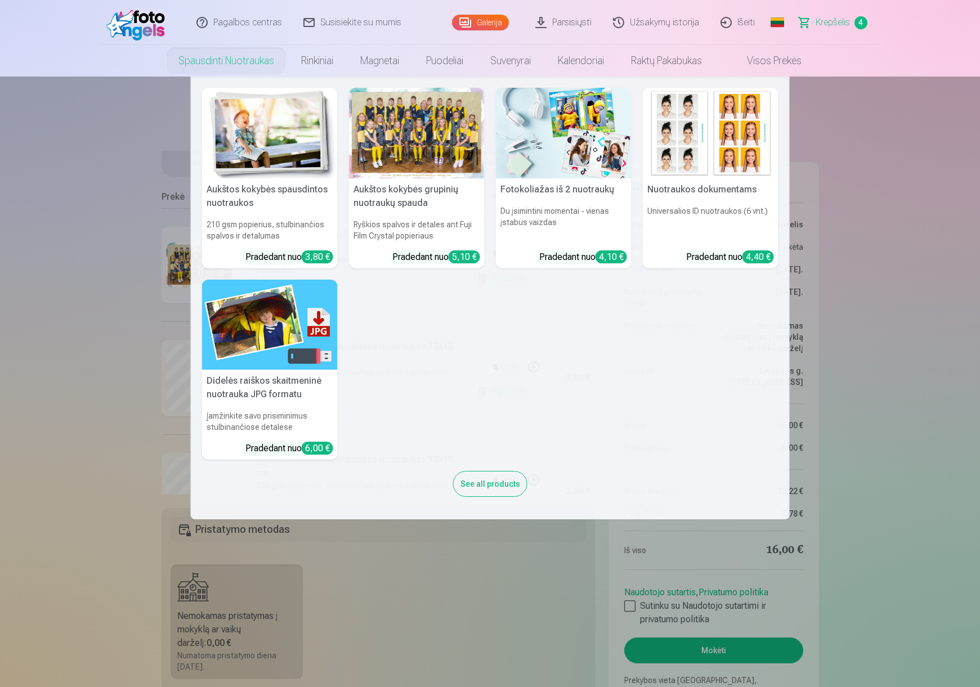
click at [553, 165] on img at bounding box center [564, 133] width 136 height 91
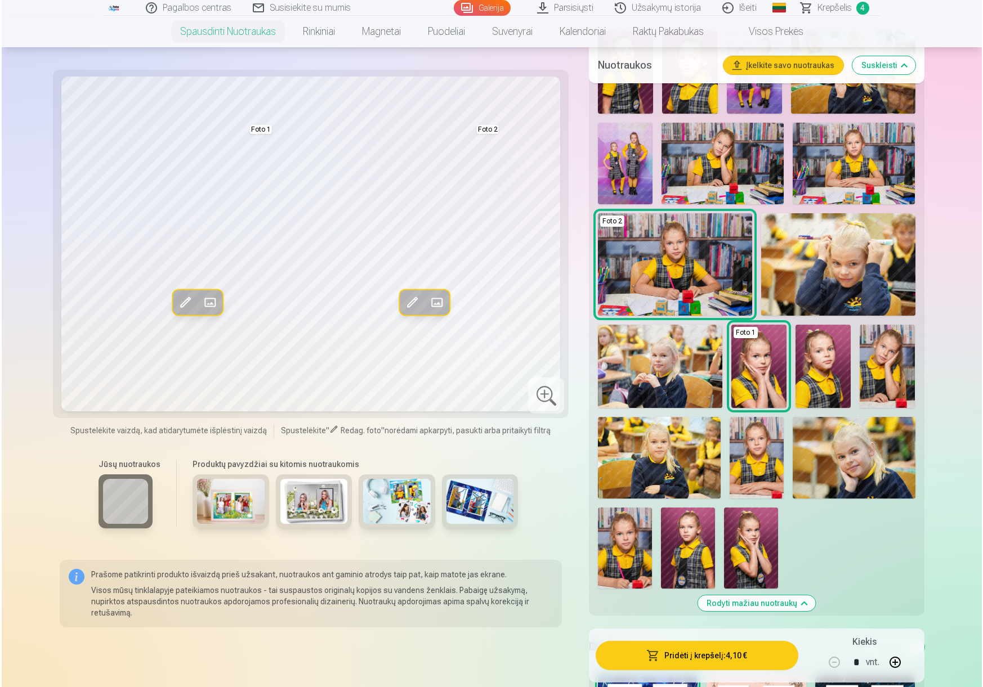
scroll to position [394, 0]
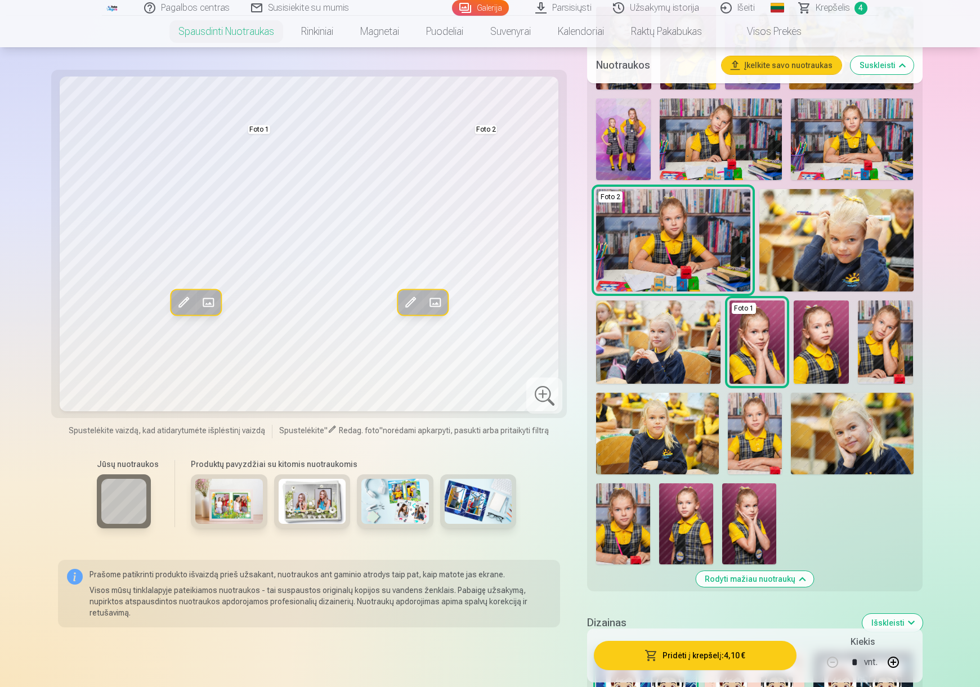
click at [208, 305] on span at bounding box center [208, 302] width 18 height 18
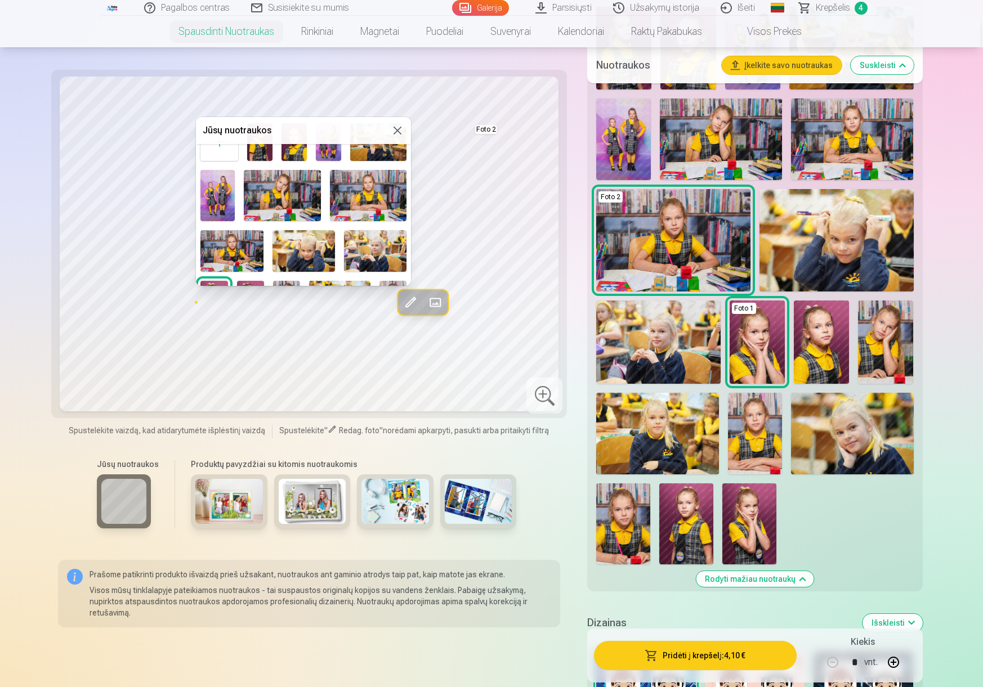
scroll to position [113, 0]
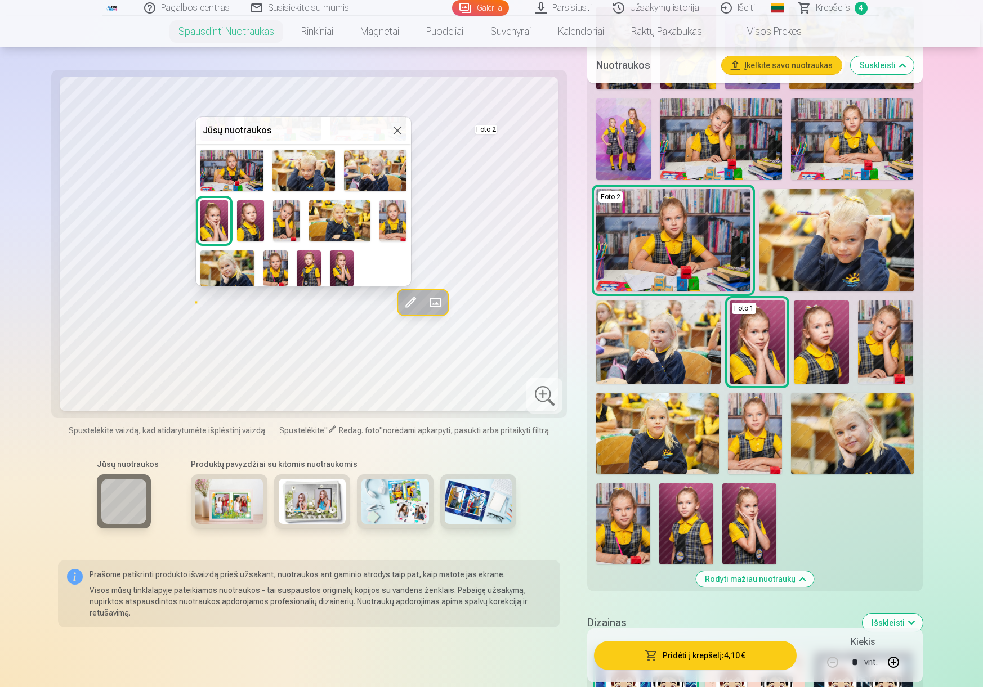
click at [286, 217] on img at bounding box center [286, 220] width 27 height 41
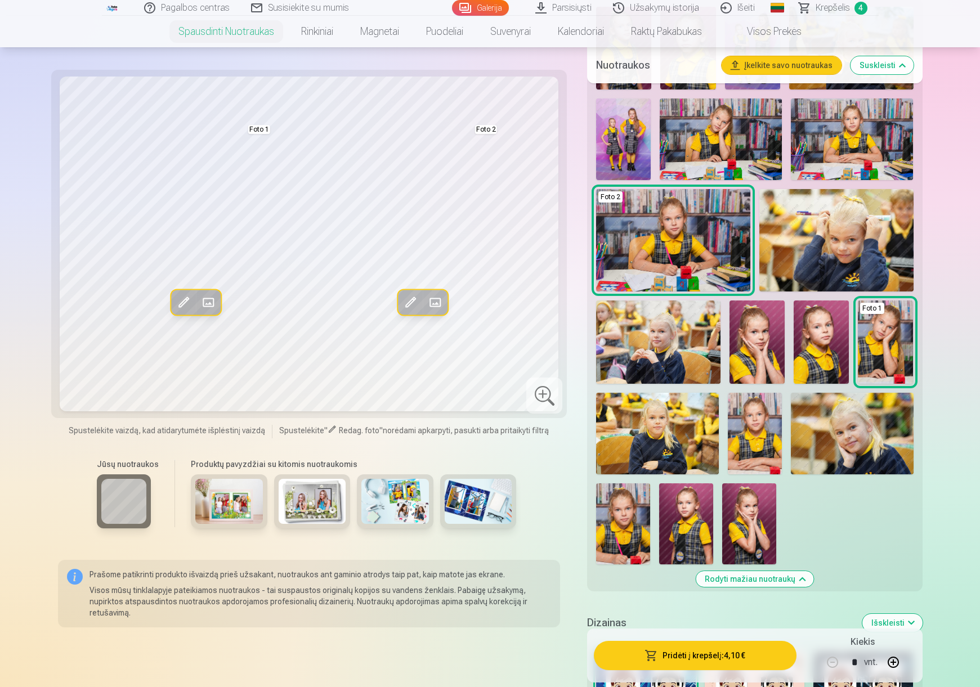
click at [439, 302] on span at bounding box center [435, 302] width 18 height 18
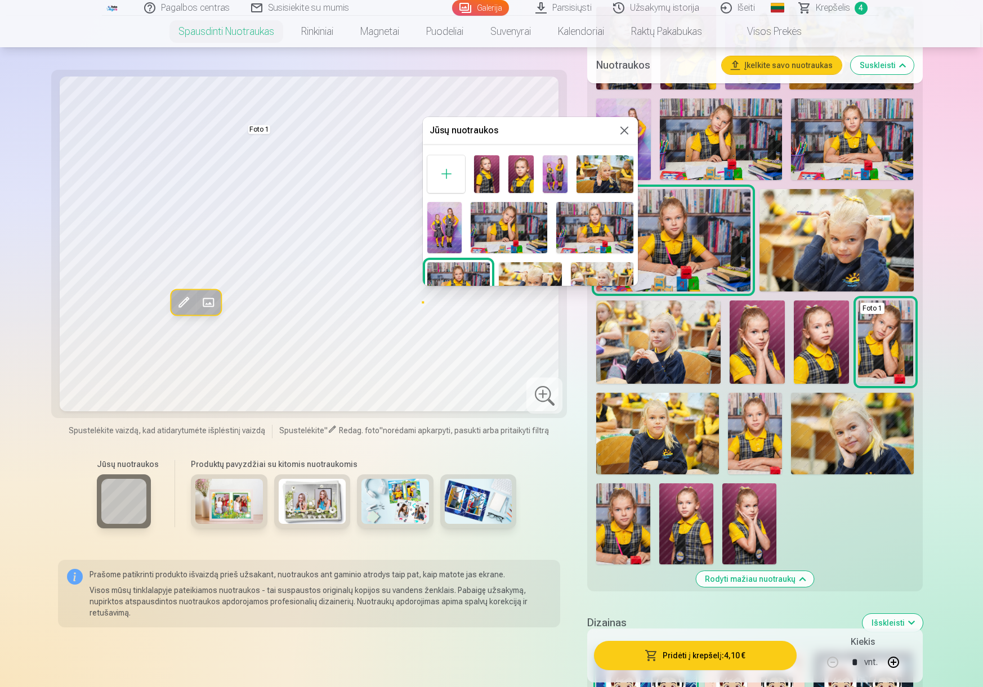
click at [540, 332] on div at bounding box center [491, 343] width 983 height 687
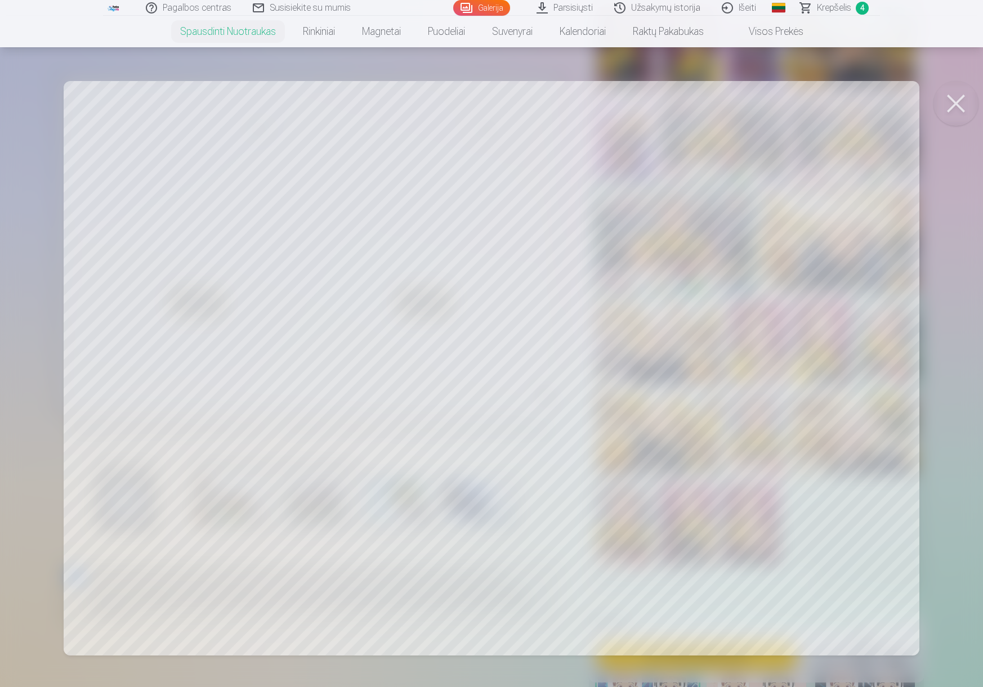
drag, startPoint x: 824, startPoint y: 565, endPoint x: 857, endPoint y: 575, distance: 34.4
click at [857, 575] on div at bounding box center [491, 343] width 983 height 687
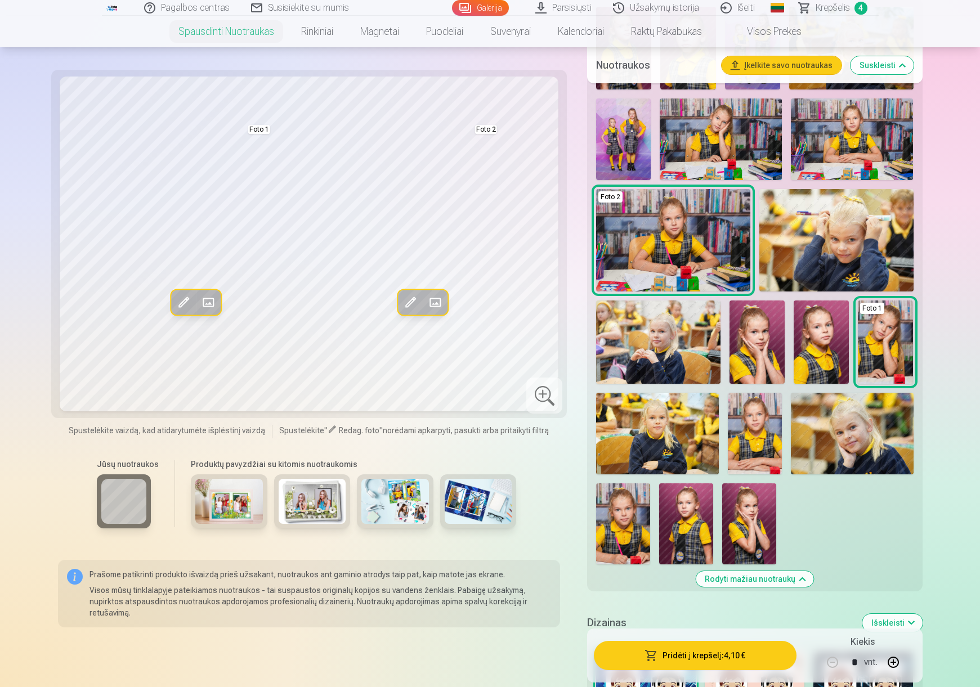
click at [539, 399] on div at bounding box center [544, 396] width 36 height 36
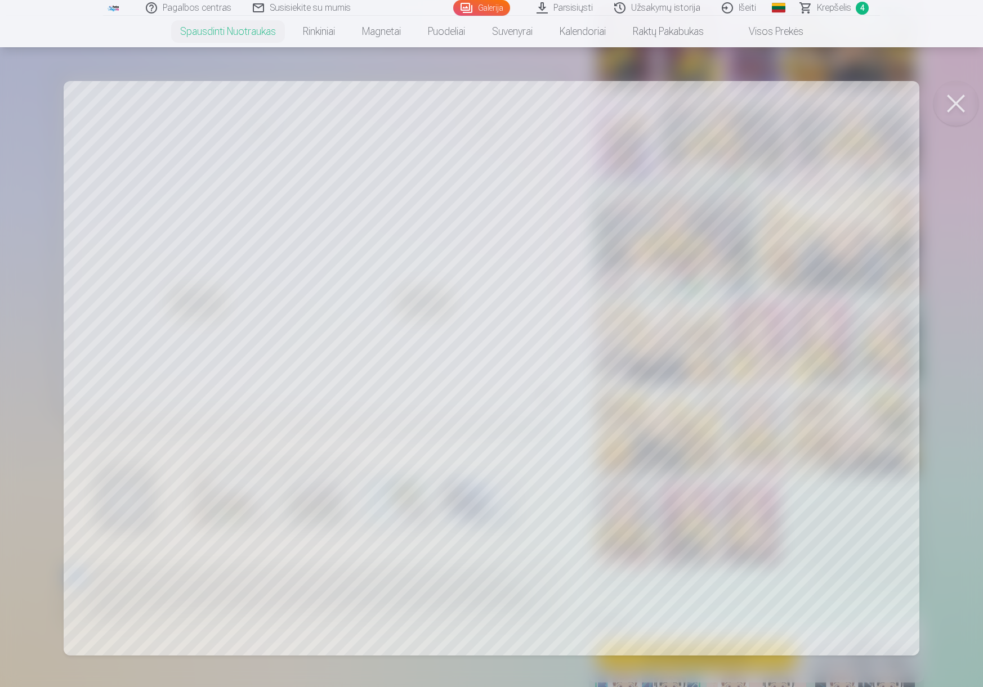
click at [962, 440] on div at bounding box center [491, 343] width 983 height 687
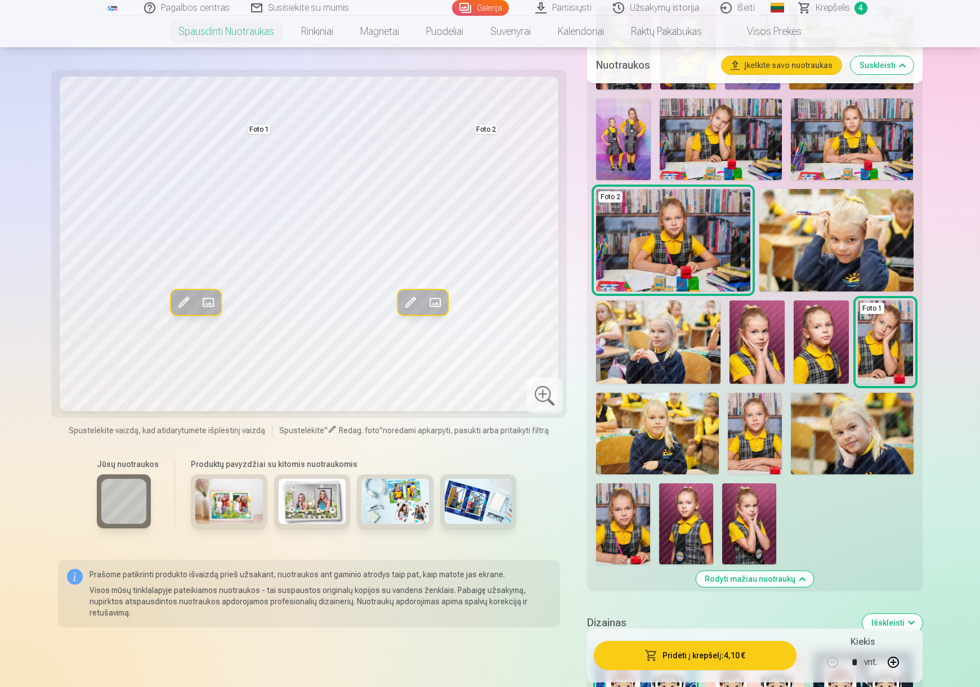
click at [707, 657] on button "Pridėti į krepšelį : 4,10 €" at bounding box center [695, 655] width 202 height 29
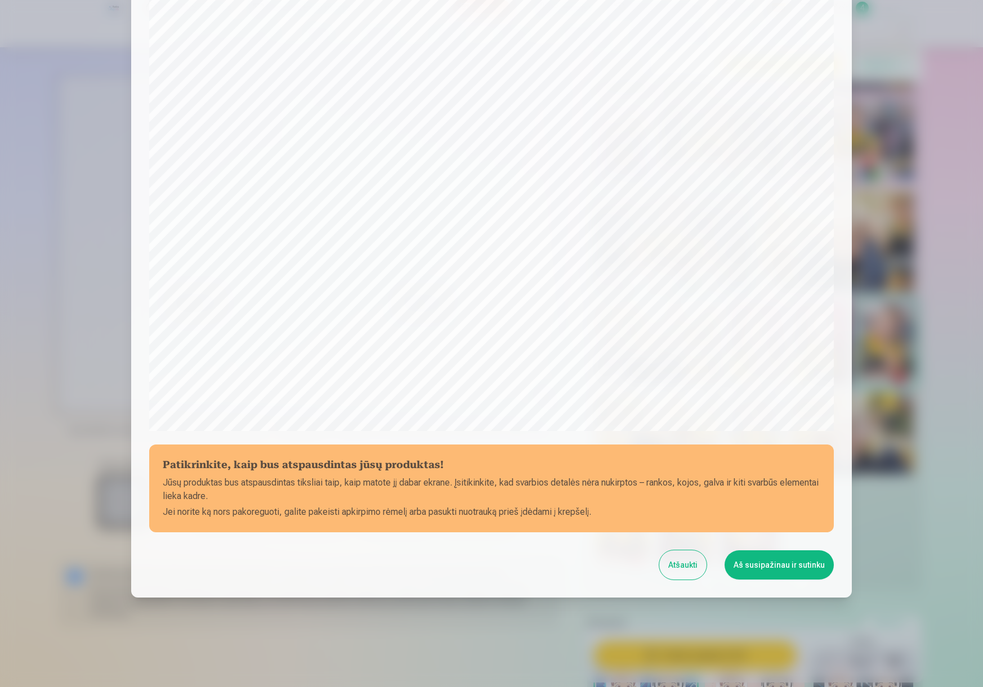
scroll to position [123, 0]
click at [786, 564] on button "Aš susipažinau ir sutinku" at bounding box center [778, 564] width 109 height 29
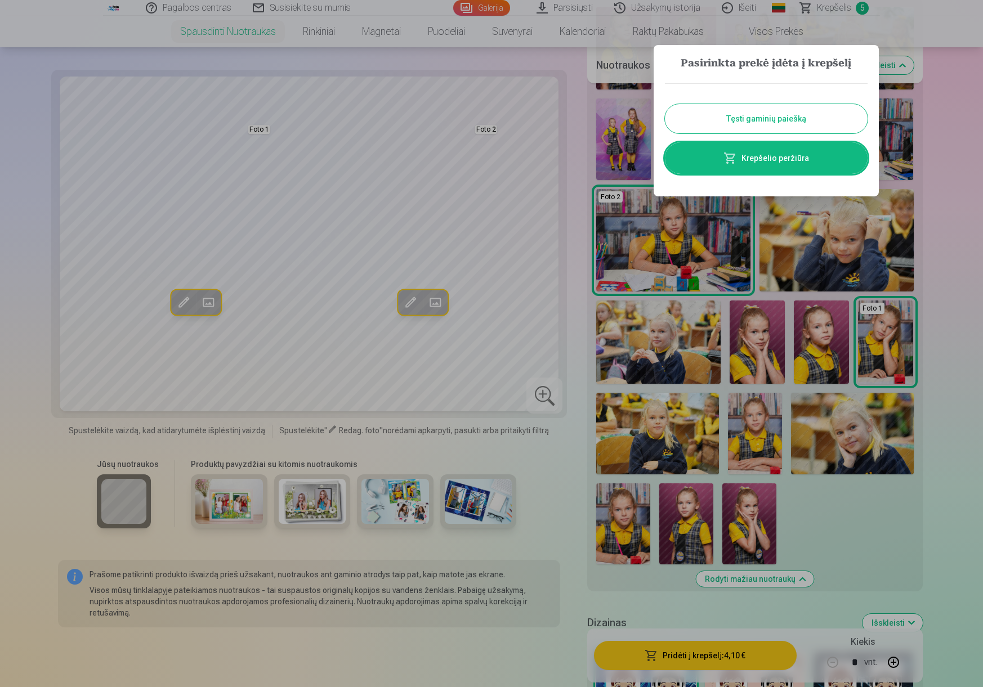
click at [766, 164] on link "Krepšelio peržiūra" at bounding box center [766, 158] width 203 height 32
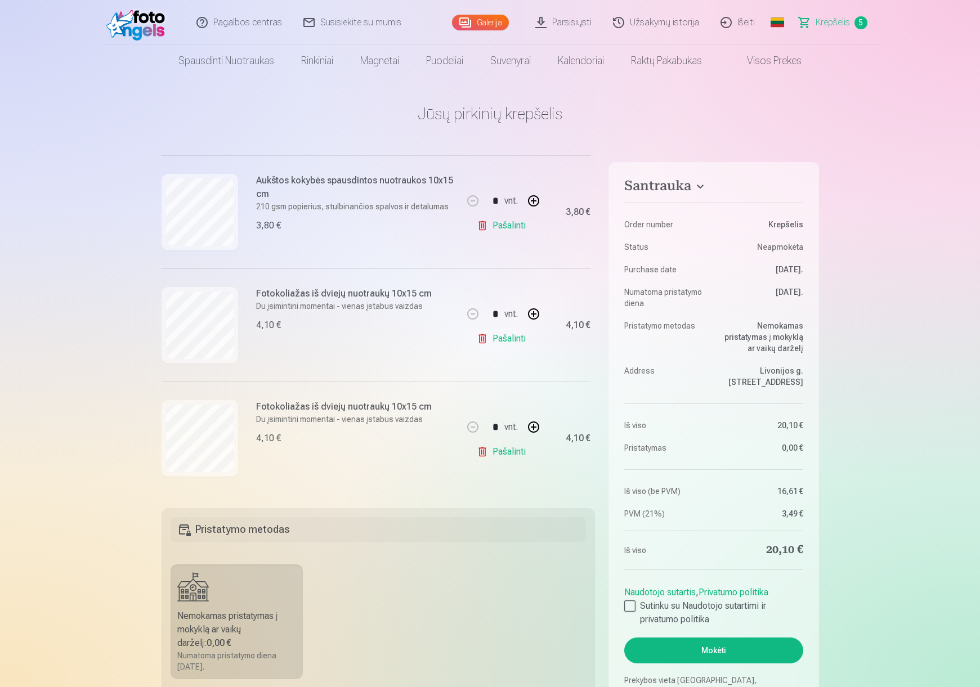
scroll to position [351, 0]
click at [730, 654] on button "Mokėti" at bounding box center [713, 651] width 178 height 26
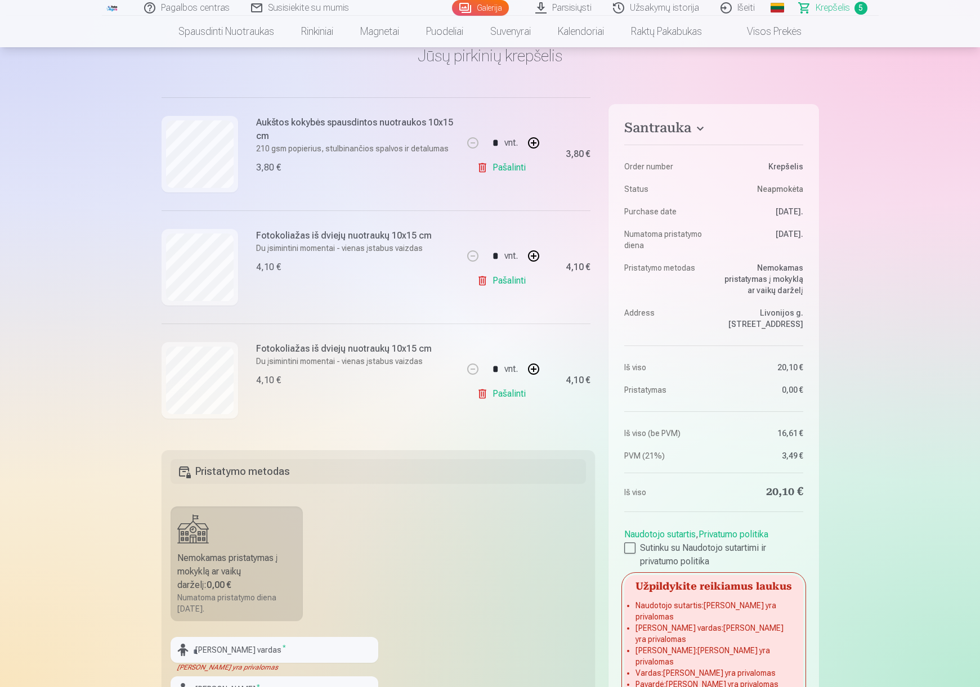
scroll to position [113, 0]
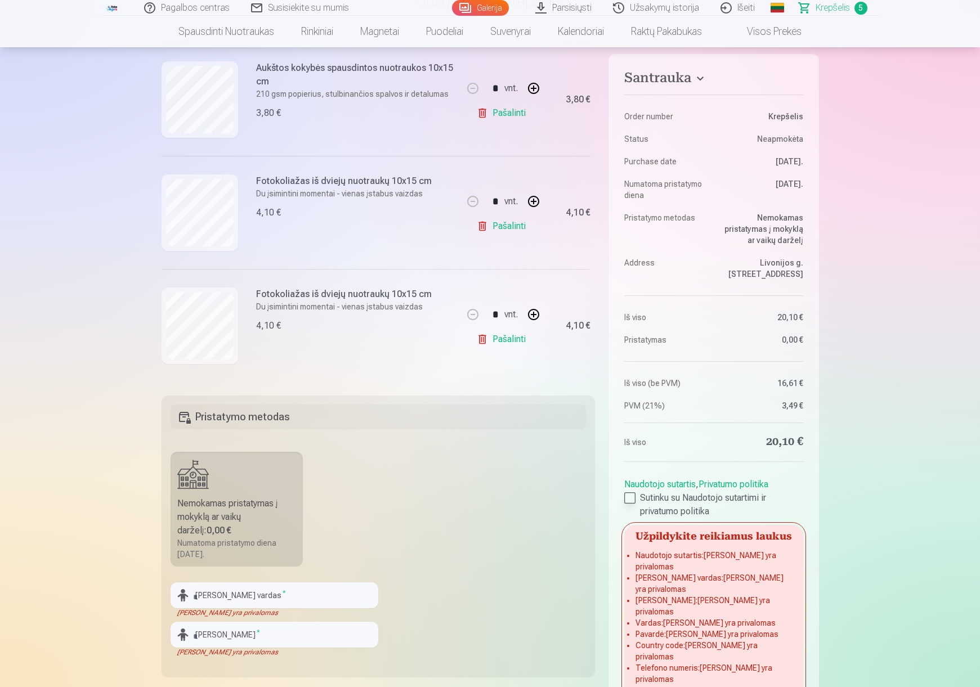
click at [632, 494] on div at bounding box center [629, 497] width 11 height 11
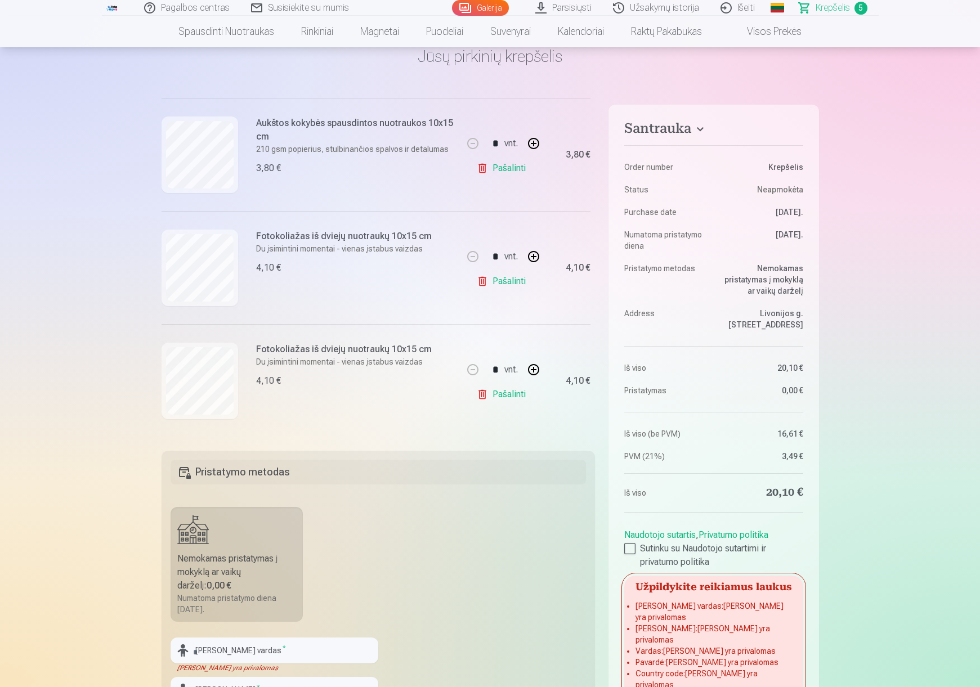
scroll to position [169, 0]
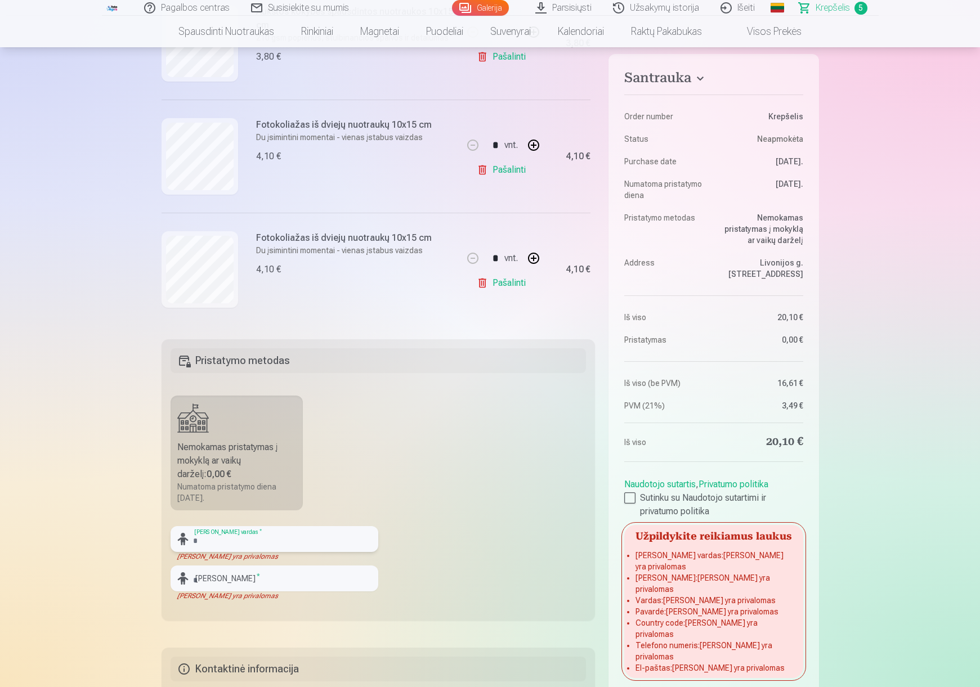
click at [275, 538] on input "text" at bounding box center [275, 539] width 208 height 26
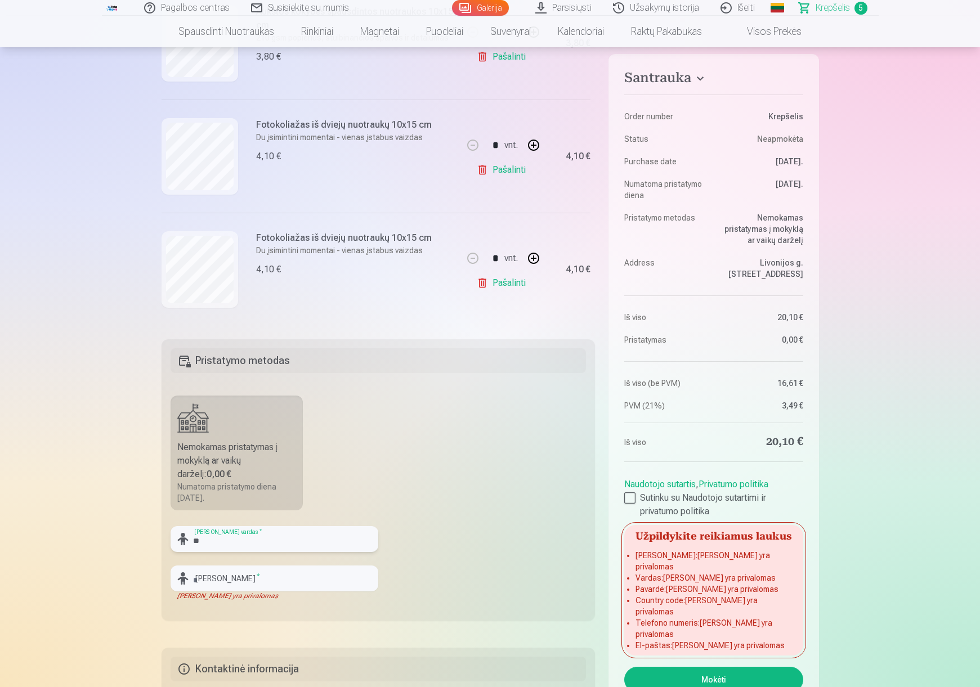
type input "*"
type input "******"
click at [202, 579] on input "text" at bounding box center [275, 579] width 208 height 26
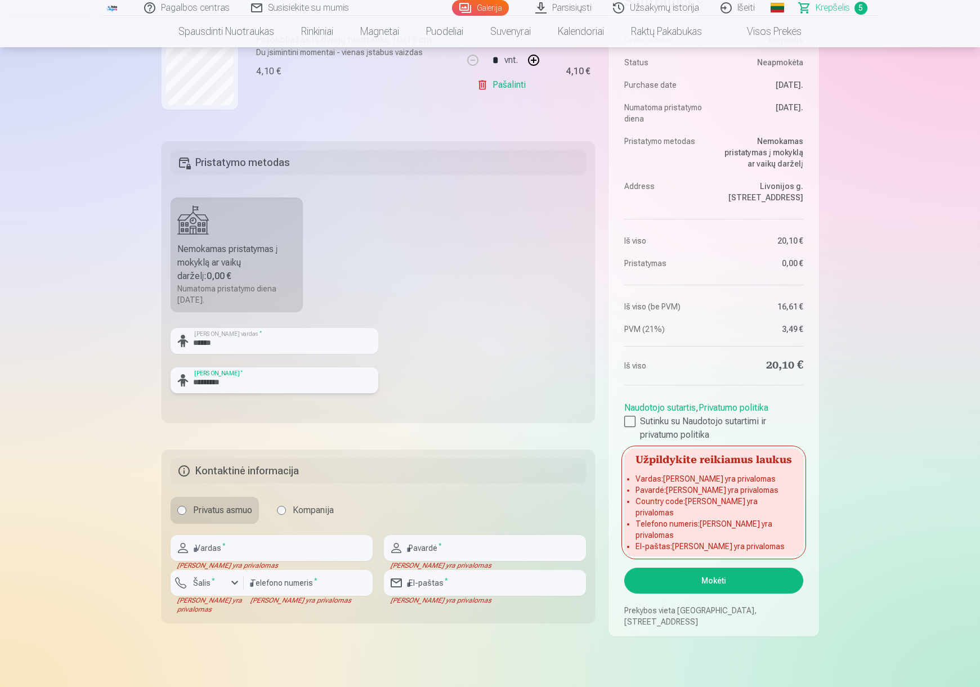
scroll to position [450, 0]
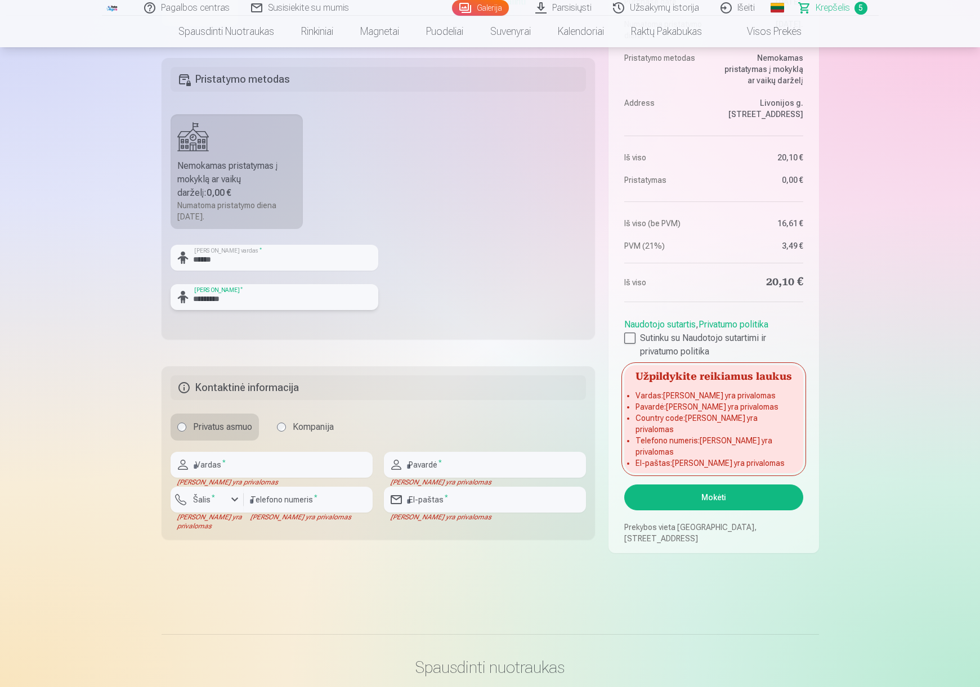
type input "*********"
click at [256, 464] on input "text" at bounding box center [272, 465] width 202 height 26
type input "******"
type input "*******"
type input "*********"
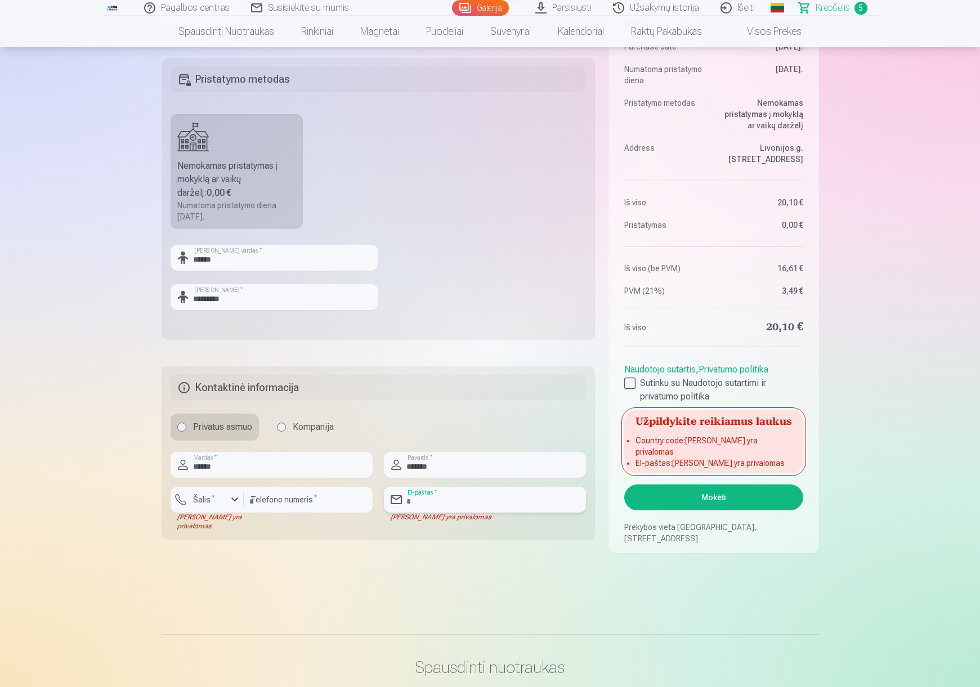
click at [458, 494] on input "email" at bounding box center [485, 500] width 202 height 26
type input "**********"
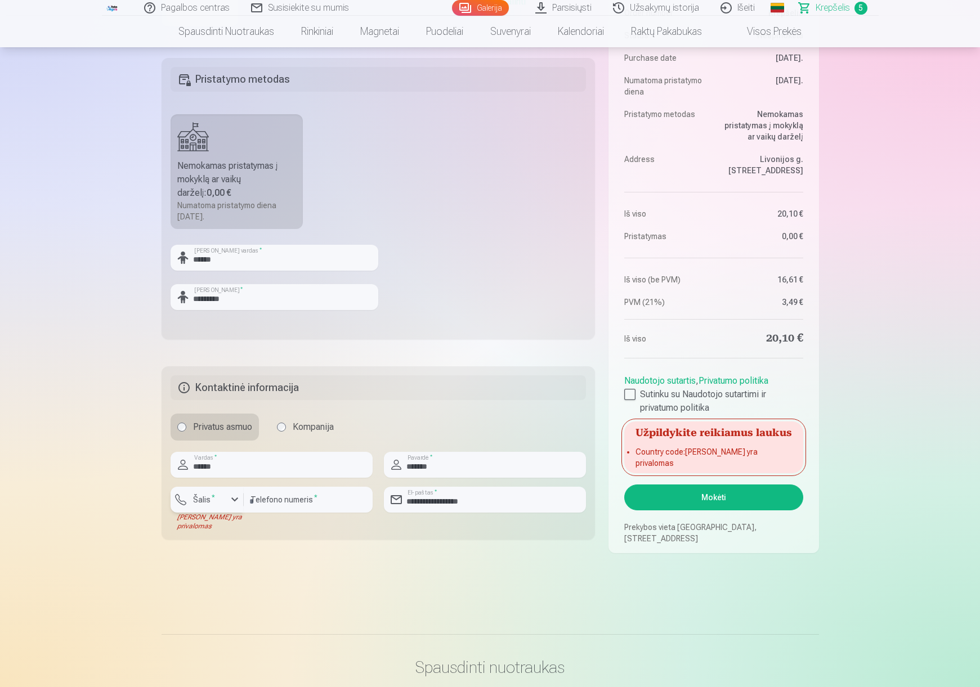
click at [216, 501] on label "Šalis *" at bounding box center [204, 499] width 31 height 11
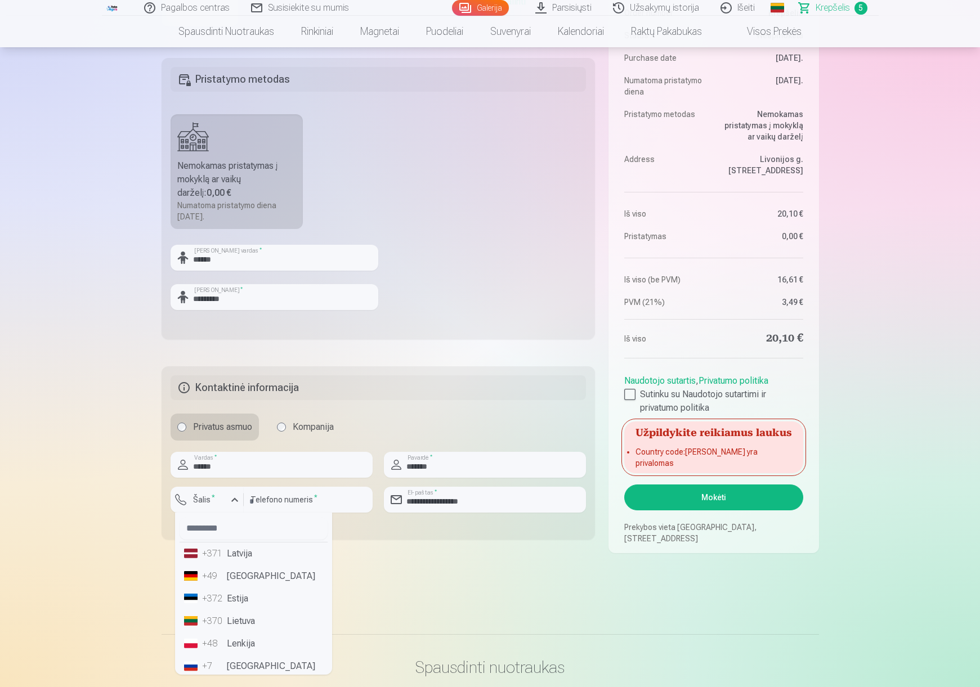
click at [221, 623] on div "+370" at bounding box center [213, 622] width 23 height 14
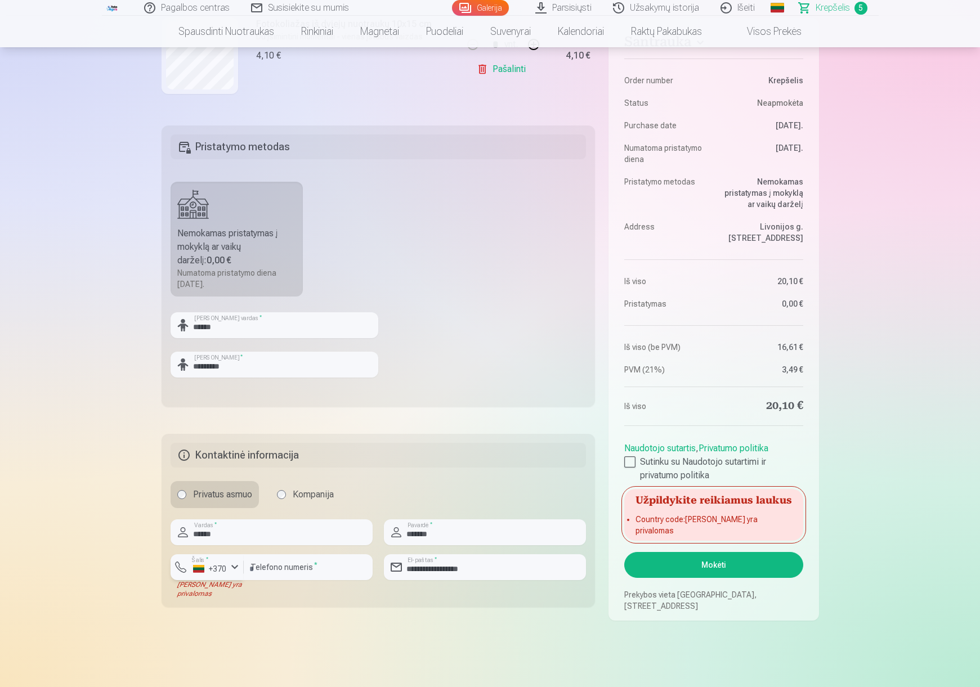
scroll to position [338, 0]
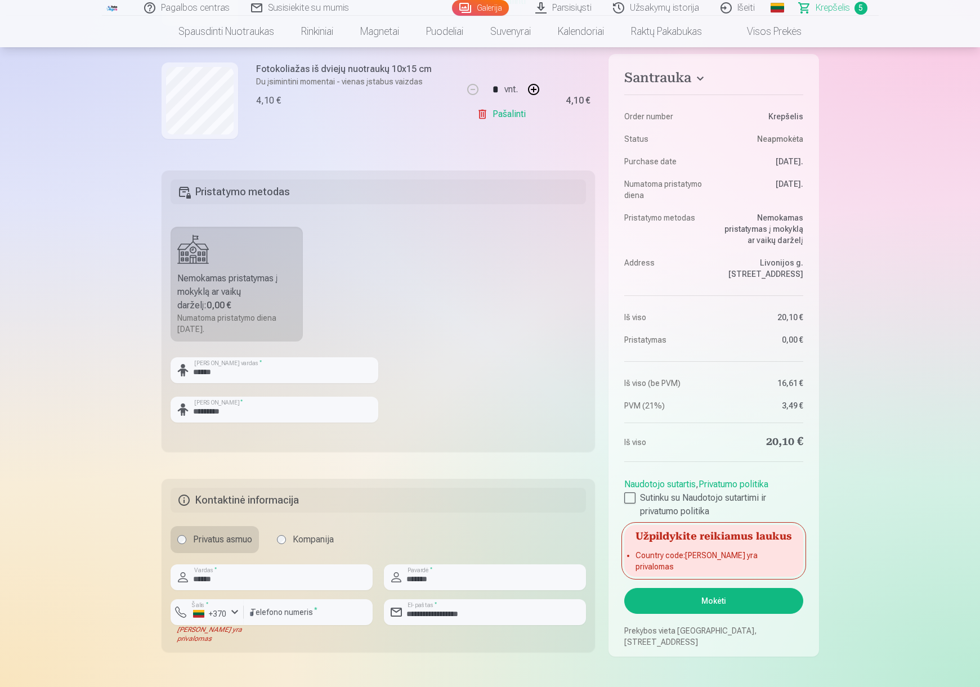
click at [409, 517] on fieldset "**********" at bounding box center [379, 565] width 434 height 173
drag, startPoint x: 290, startPoint y: 578, endPoint x: 298, endPoint y: 576, distance: 8.2
click at [290, 578] on input "******" at bounding box center [272, 578] width 202 height 26
click at [442, 568] on input "*******" at bounding box center [485, 578] width 202 height 26
click at [413, 615] on input "**********" at bounding box center [485, 612] width 202 height 26
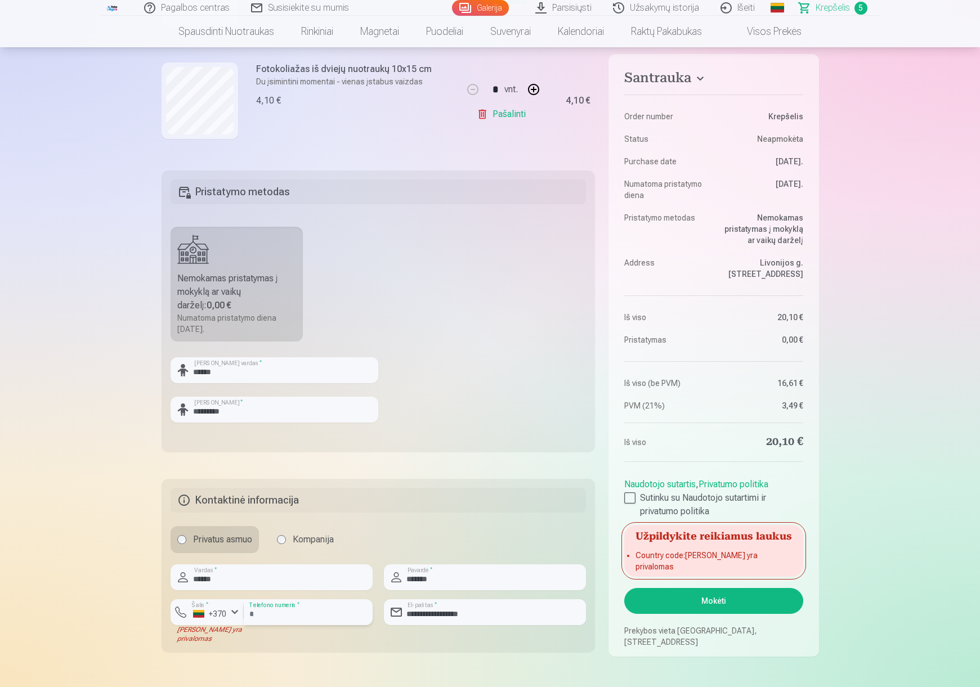
click at [296, 613] on input "*********" at bounding box center [308, 612] width 129 height 26
click at [468, 441] on fieldset "Pristatymo metodas Nemokamas pristatymas į mokyklą ar vaikų darželį : 0,00 € Nu…" at bounding box center [379, 311] width 434 height 281
click at [223, 609] on div "+370" at bounding box center [210, 613] width 34 height 11
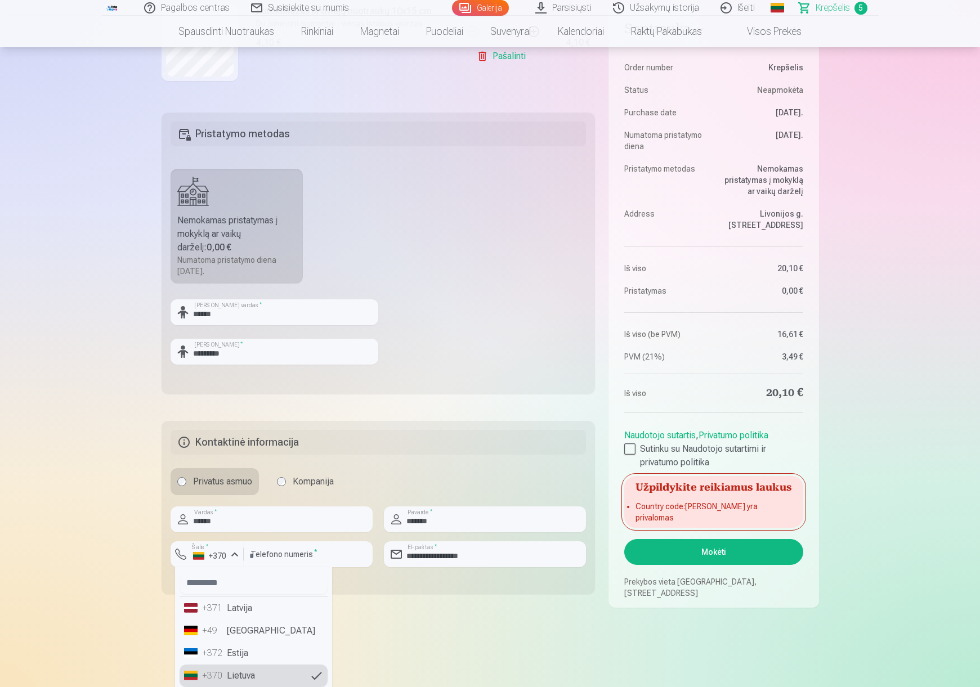
click at [225, 675] on li "+370 Lietuva" at bounding box center [254, 676] width 148 height 23
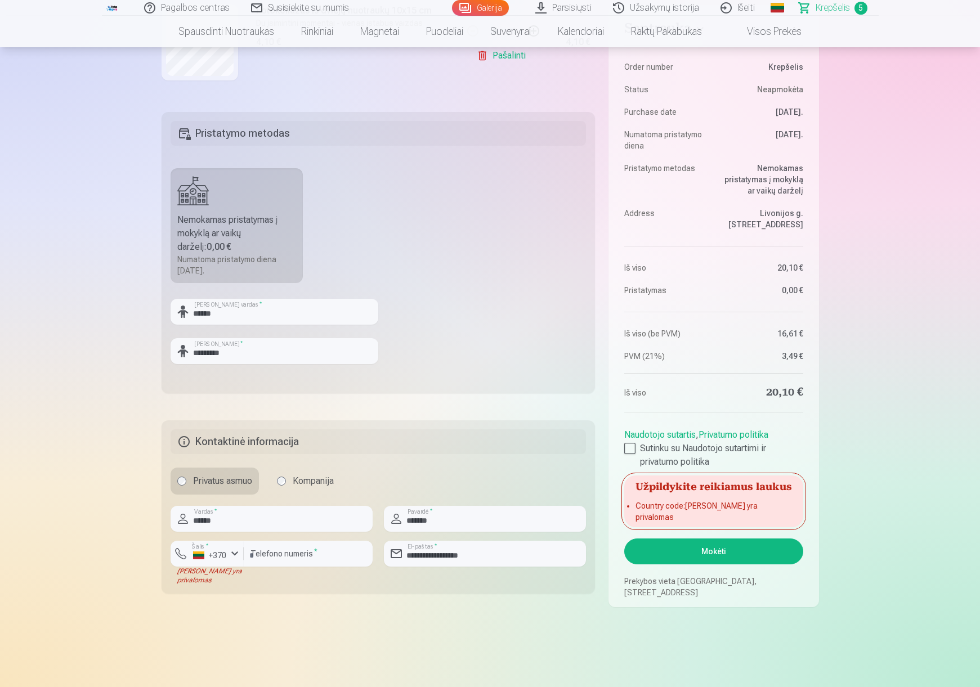
click at [404, 620] on main "Jūsų pirkinių krepšelis Santrauka Order number Krepšelis Status Neapmokėta Purc…" at bounding box center [490, 170] width 657 height 981
drag, startPoint x: 316, startPoint y: 556, endPoint x: 347, endPoint y: 567, distance: 33.3
click at [316, 556] on input "*********" at bounding box center [308, 554] width 129 height 26
click at [508, 633] on main "Jūsų pirkinių krepšelis Santrauka Order number Krepšelis Status Neapmokėta Purc…" at bounding box center [490, 170] width 657 height 981
click at [720, 553] on button "Mokėti" at bounding box center [713, 552] width 178 height 26
